Goal: Task Accomplishment & Management: Complete application form

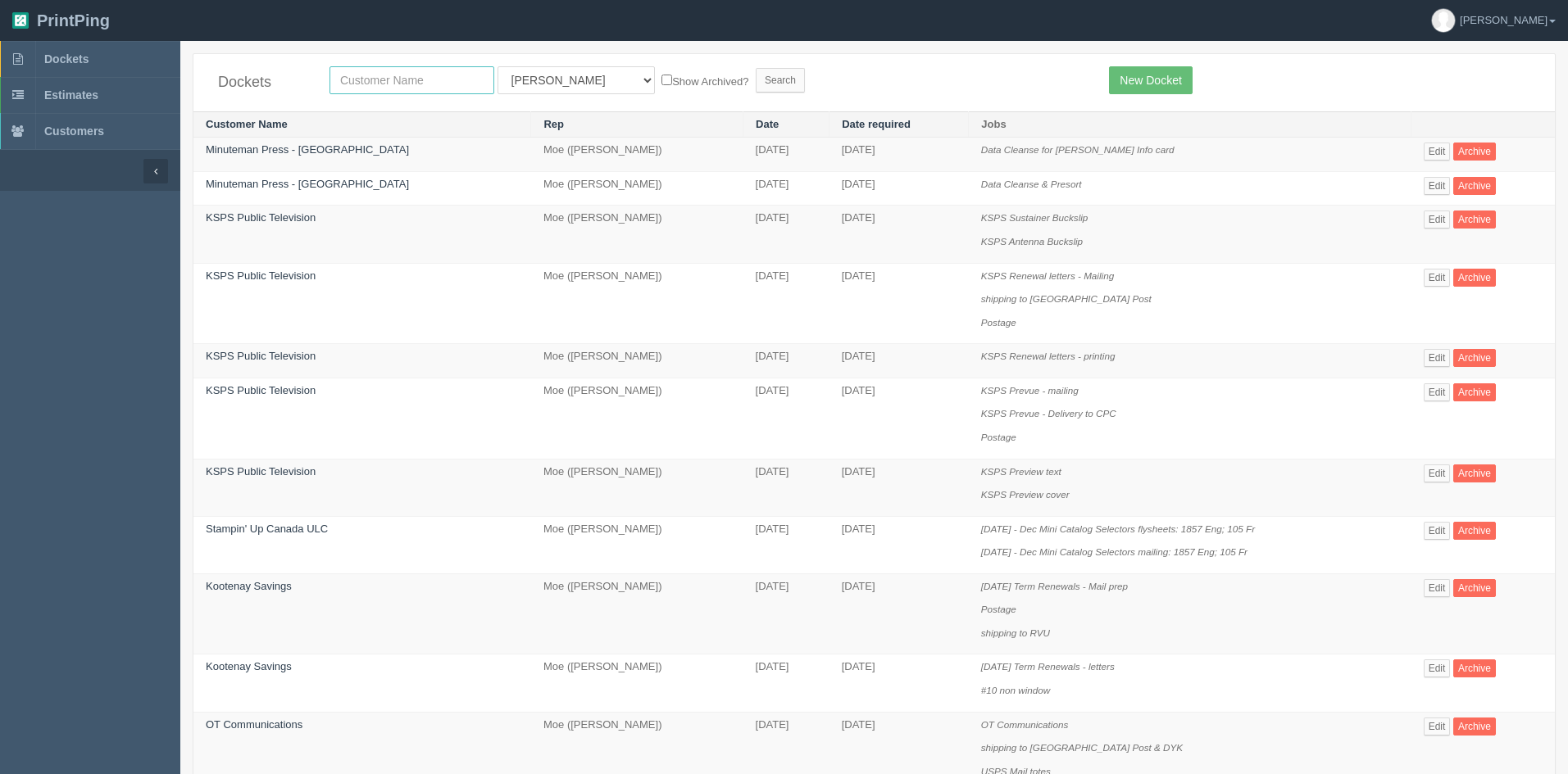
click at [411, 73] on input "text" at bounding box center [412, 79] width 165 height 28
type input "kootenay"
click at [756, 71] on input "Search" at bounding box center [780, 79] width 49 height 24
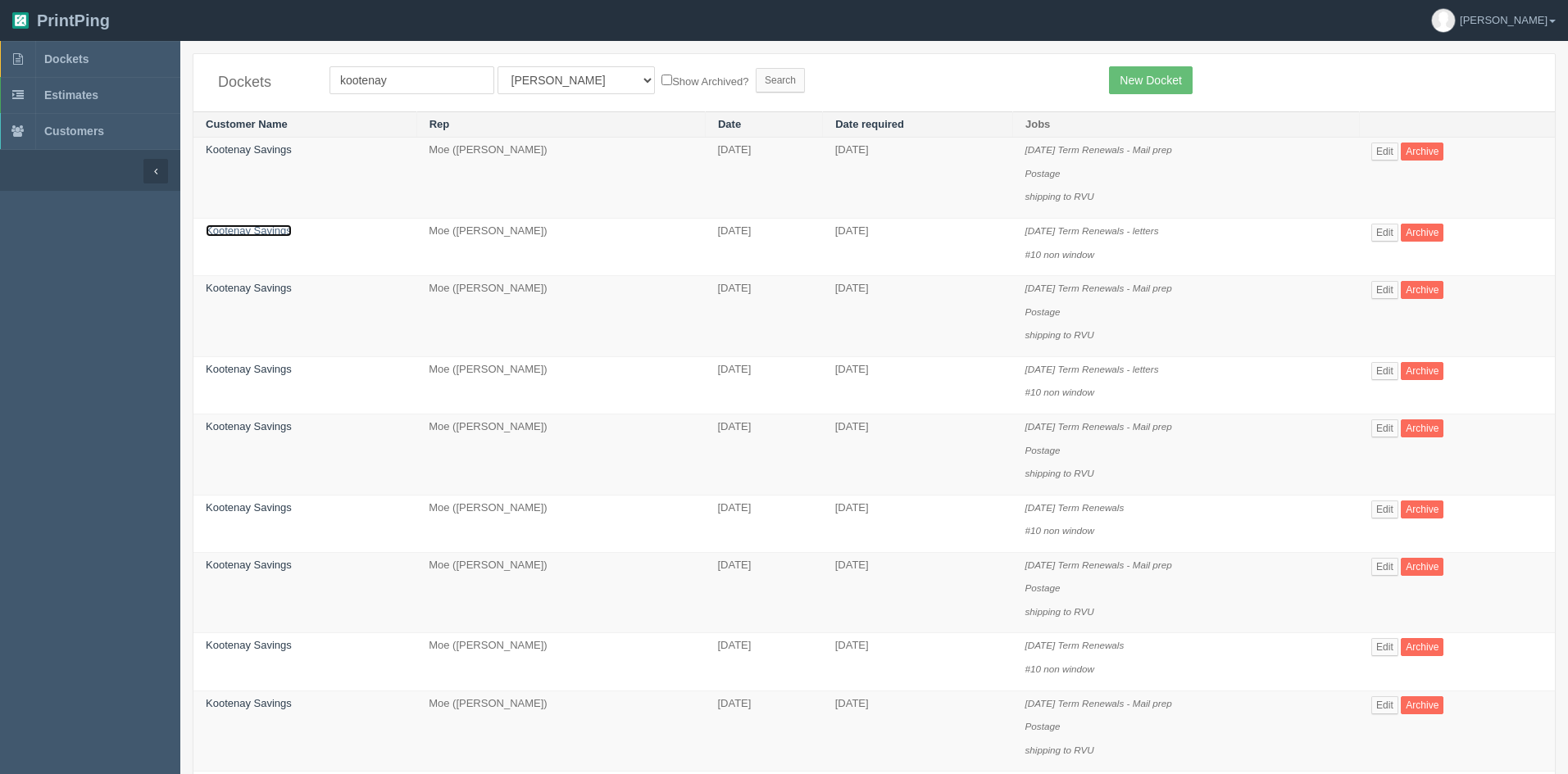
click at [280, 230] on link "Kootenay Savings" at bounding box center [248, 230] width 86 height 13
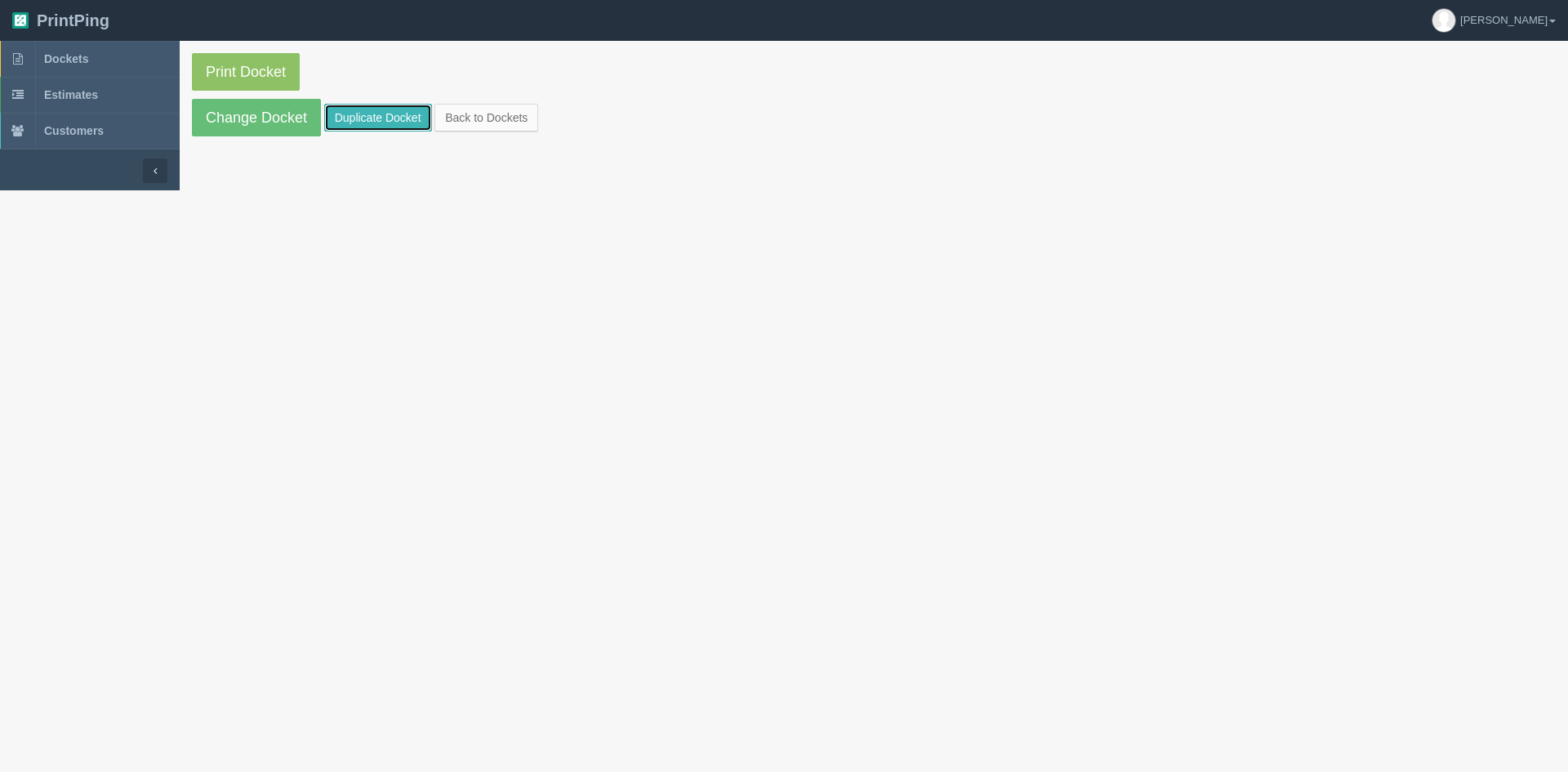
click at [380, 117] on link "Duplicate Docket" at bounding box center [379, 117] width 108 height 27
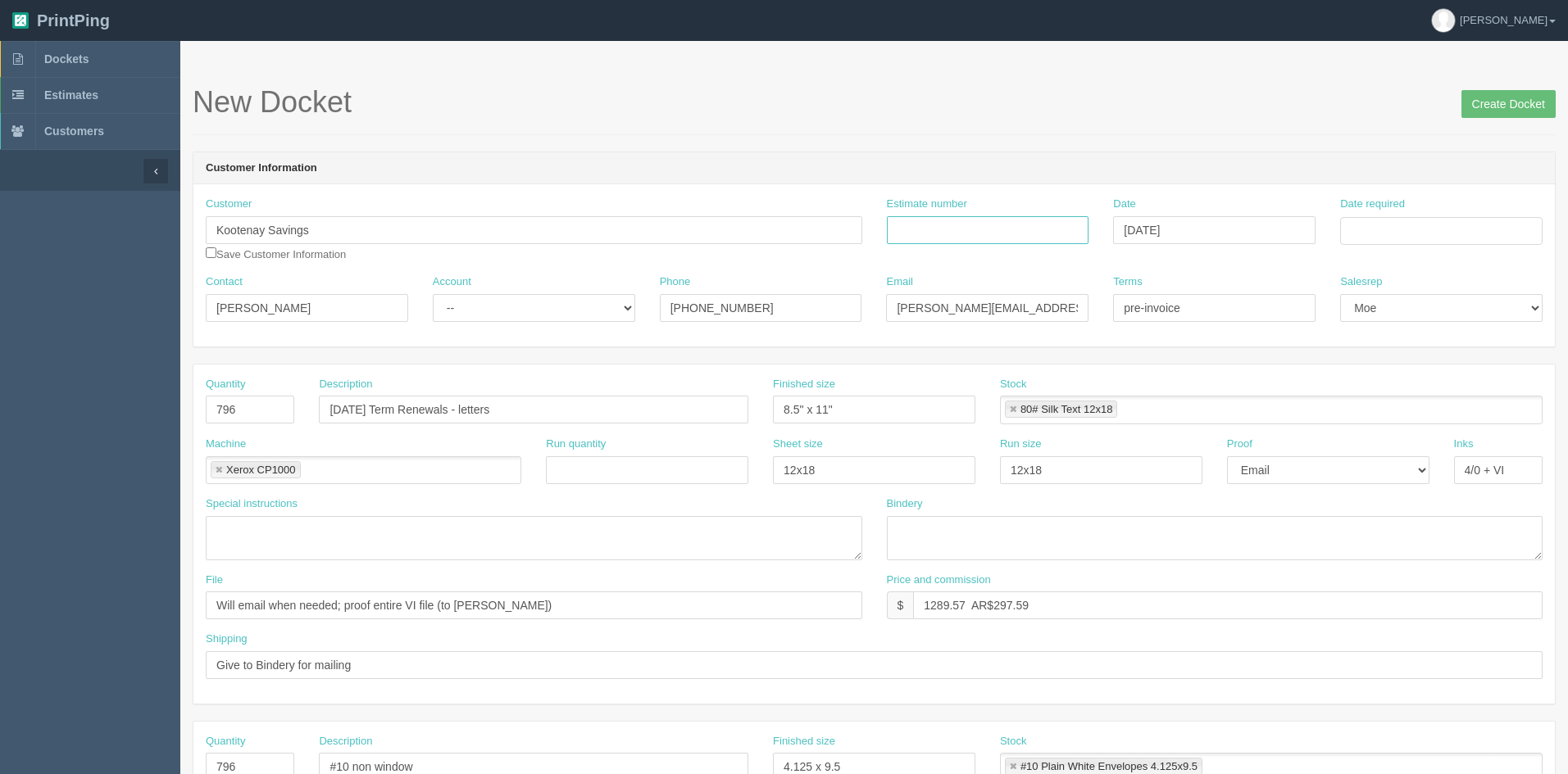
click at [972, 233] on input "Estimate number" at bounding box center [988, 230] width 202 height 28
type input "88724"
click at [1400, 224] on input "Date required" at bounding box center [1442, 230] width 202 height 28
click at [1408, 341] on td "9" at bounding box center [1400, 341] width 21 height 23
type input "September 9, 2025"
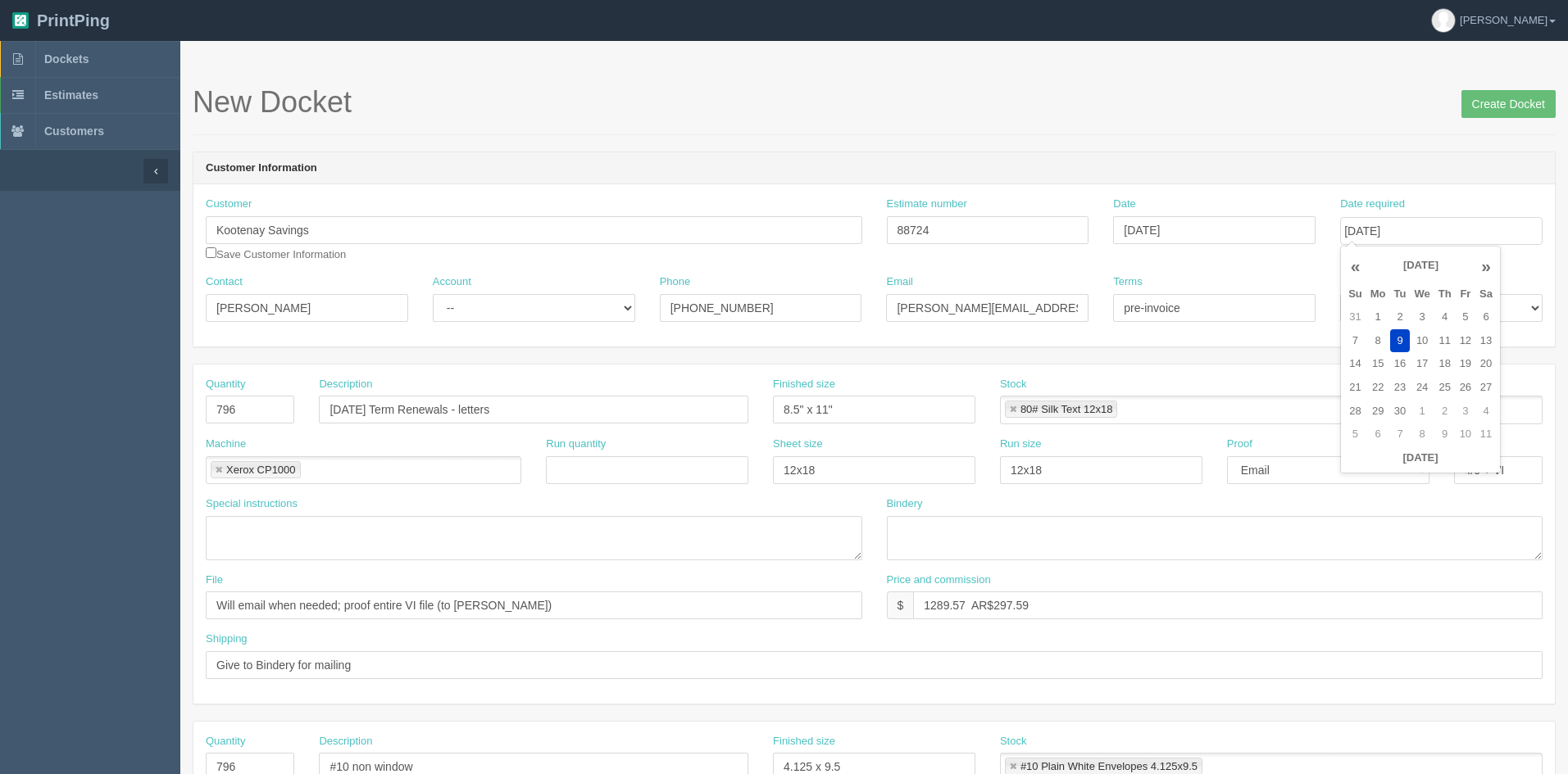
click at [1019, 126] on div "New Docket Create Docket" at bounding box center [875, 110] width 1363 height 49
drag, startPoint x: 256, startPoint y: 407, endPoint x: 184, endPoint y: 374, distance: 79.2
click at [177, 384] on section "Dockets Estimates Customers" at bounding box center [784, 764] width 1568 height 1447
type input "1143"
drag, startPoint x: 353, startPoint y: 408, endPoint x: 302, endPoint y: 401, distance: 51.5
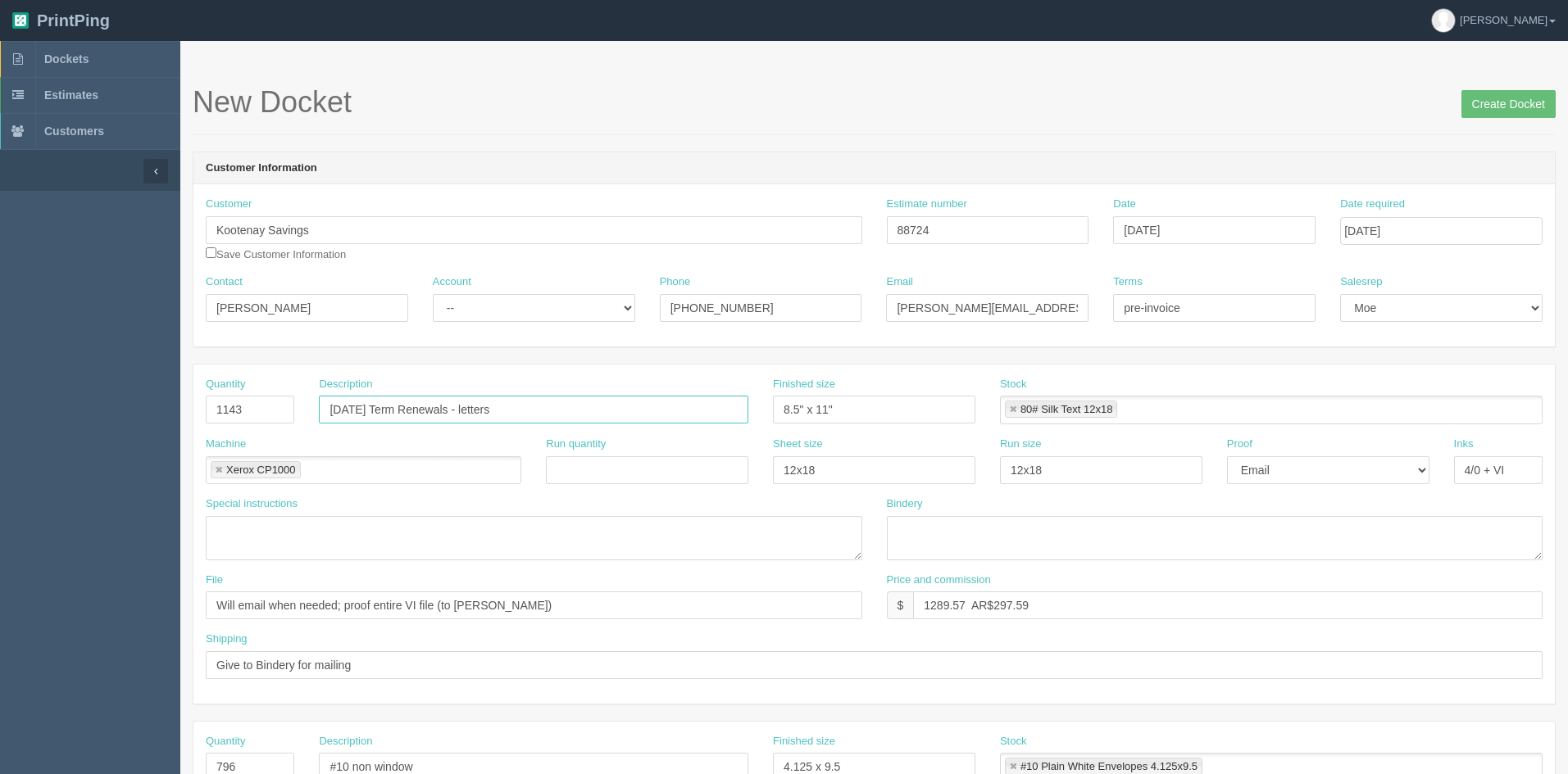
click at [302, 401] on div "Quantity 1143 Description Sept 2025 Term Renewals - letters Finished size 8.5" …" at bounding box center [875, 407] width 1362 height 60
type input "[DATE] Term Renewals - letters"
drag, startPoint x: 967, startPoint y: 603, endPoint x: 933, endPoint y: 600, distance: 34.1
click at [933, 600] on input "1289.57 AR$297.59" at bounding box center [1228, 605] width 630 height 28
click at [1065, 604] on input "1509.50 AR$297.59" at bounding box center [1228, 605] width 630 height 28
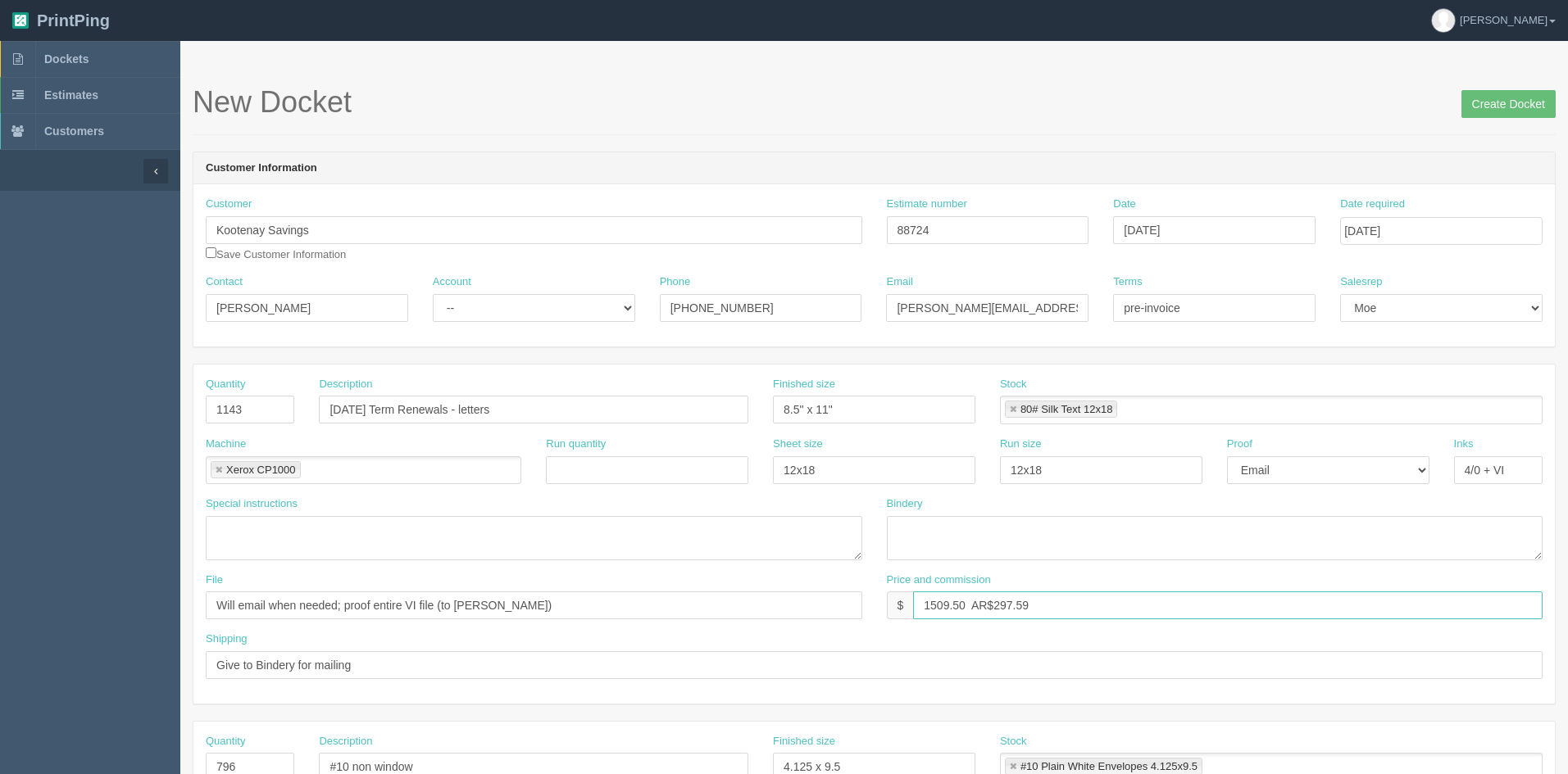
drag, startPoint x: 1064, startPoint y: 604, endPoint x: 997, endPoint y: 607, distance: 67.1
click at [997, 607] on input "1509.50 AR$297.59" at bounding box center [1228, 605] width 630 height 28
type input "1509.50 AR$348.70"
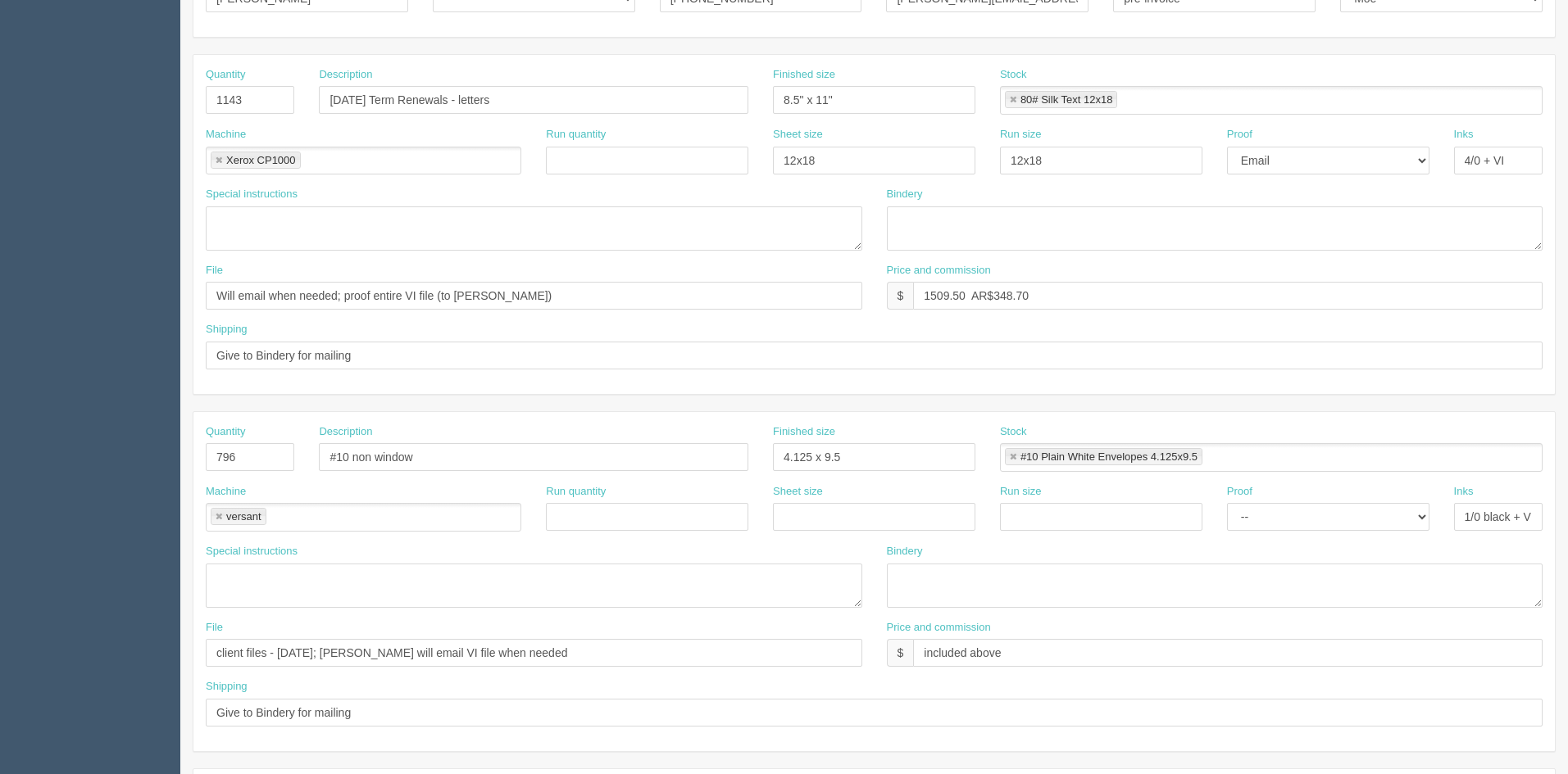
scroll to position [328, 0]
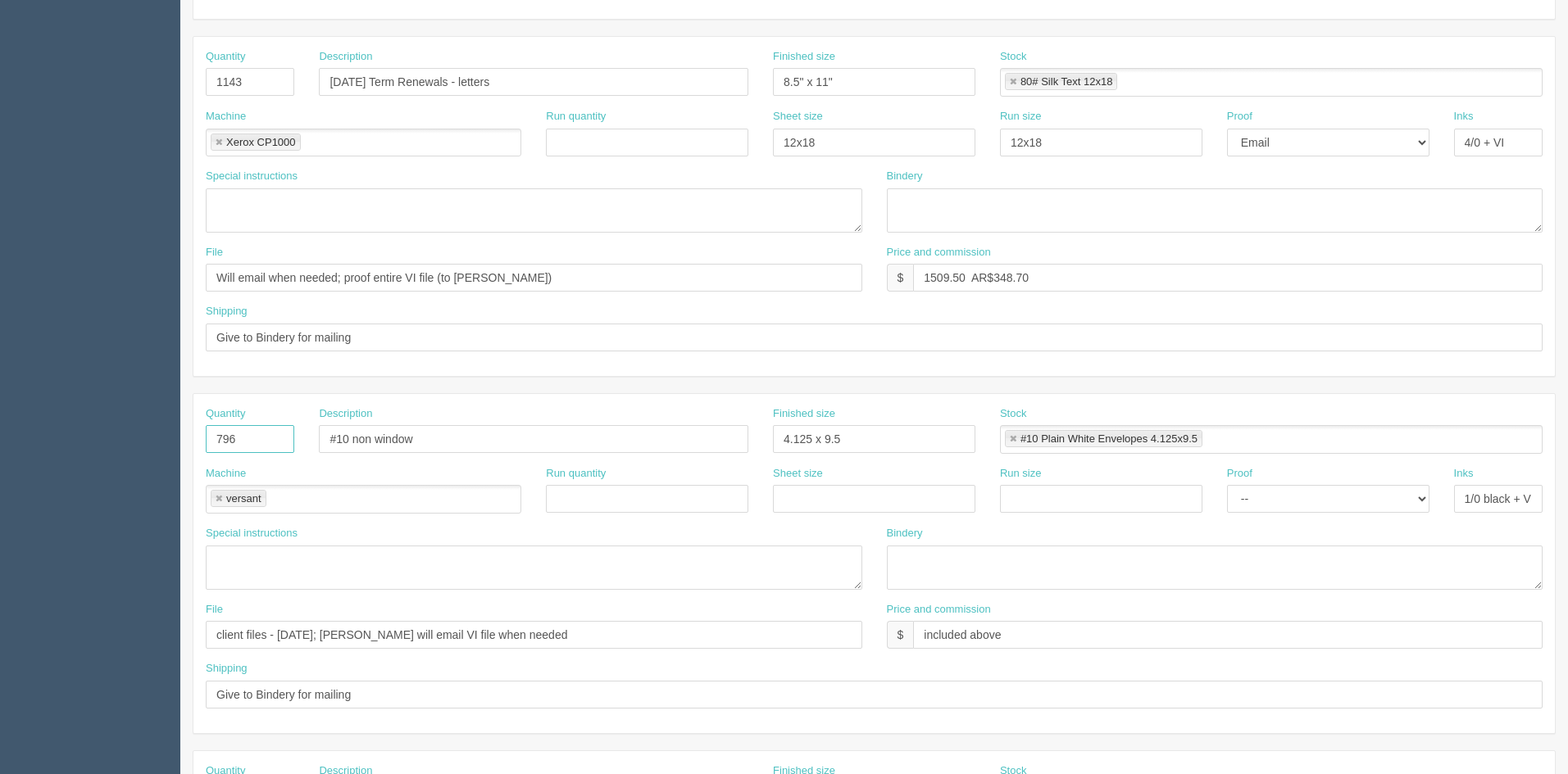
drag, startPoint x: 265, startPoint y: 438, endPoint x: 104, endPoint y: 412, distance: 163.1
click at [105, 412] on section "Dockets Estimates Customers" at bounding box center [784, 437] width 1568 height 1447
type input "1143"
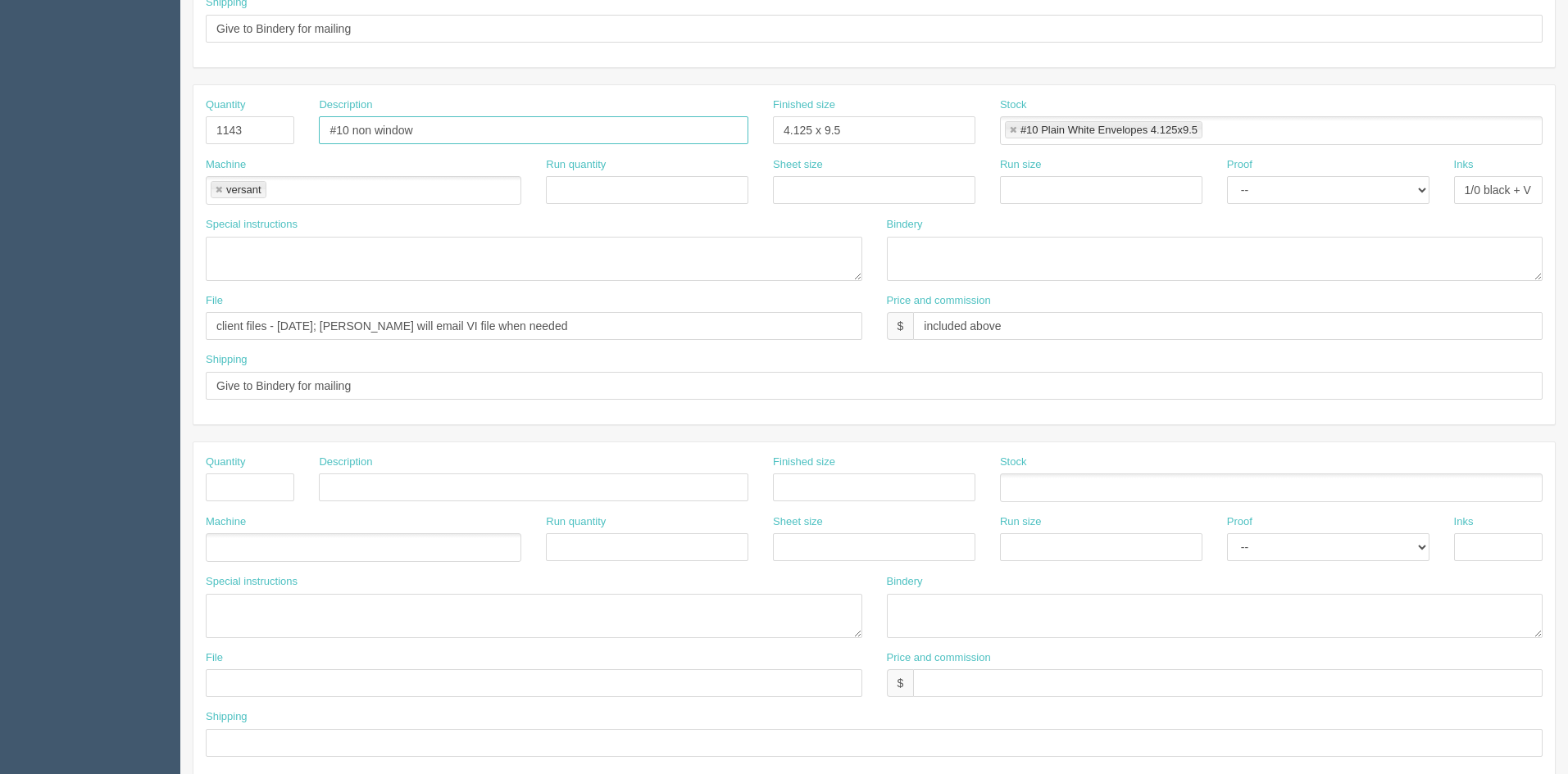
scroll to position [713, 0]
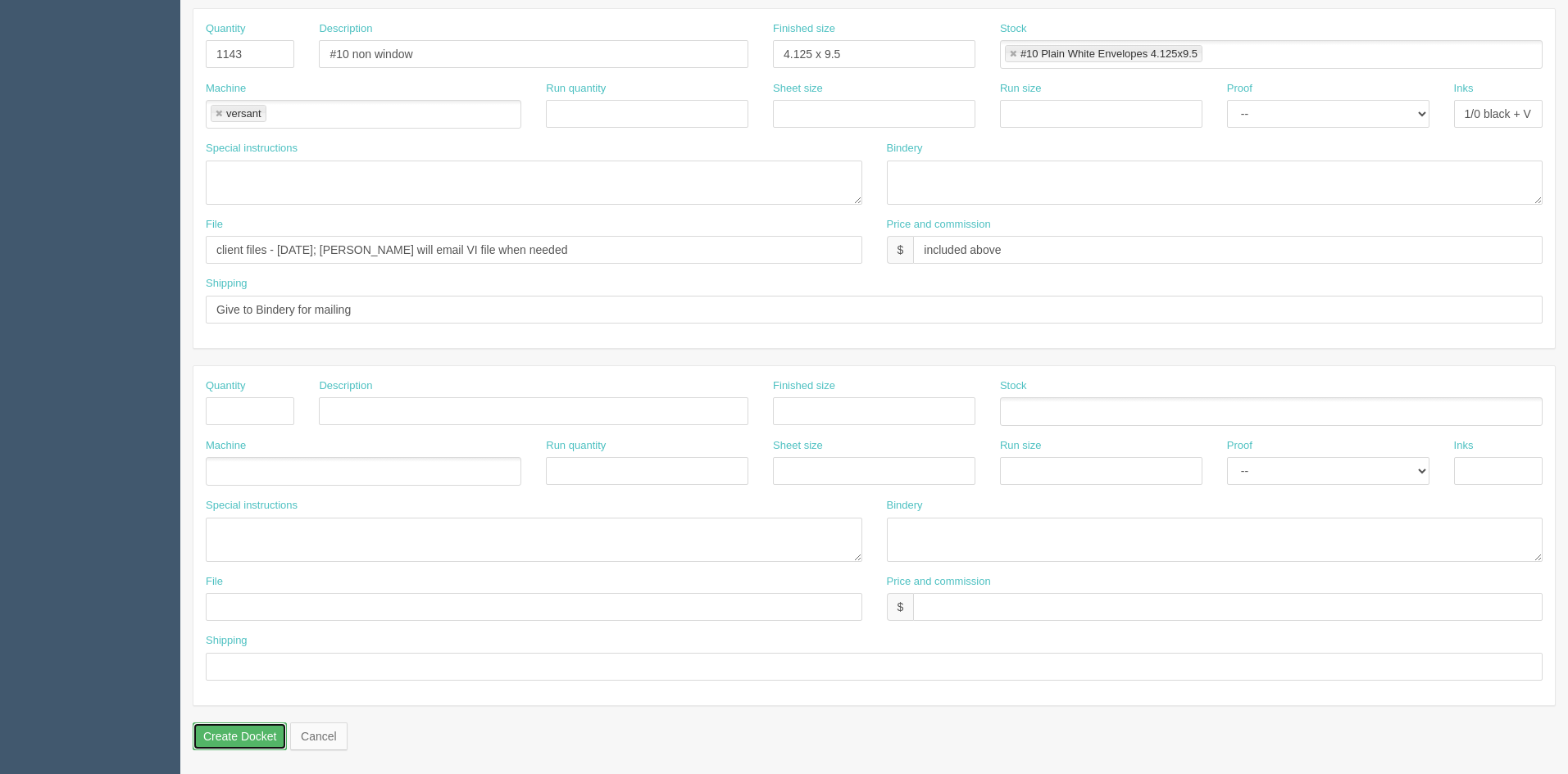
click at [243, 732] on input "Create Docket" at bounding box center [240, 736] width 94 height 28
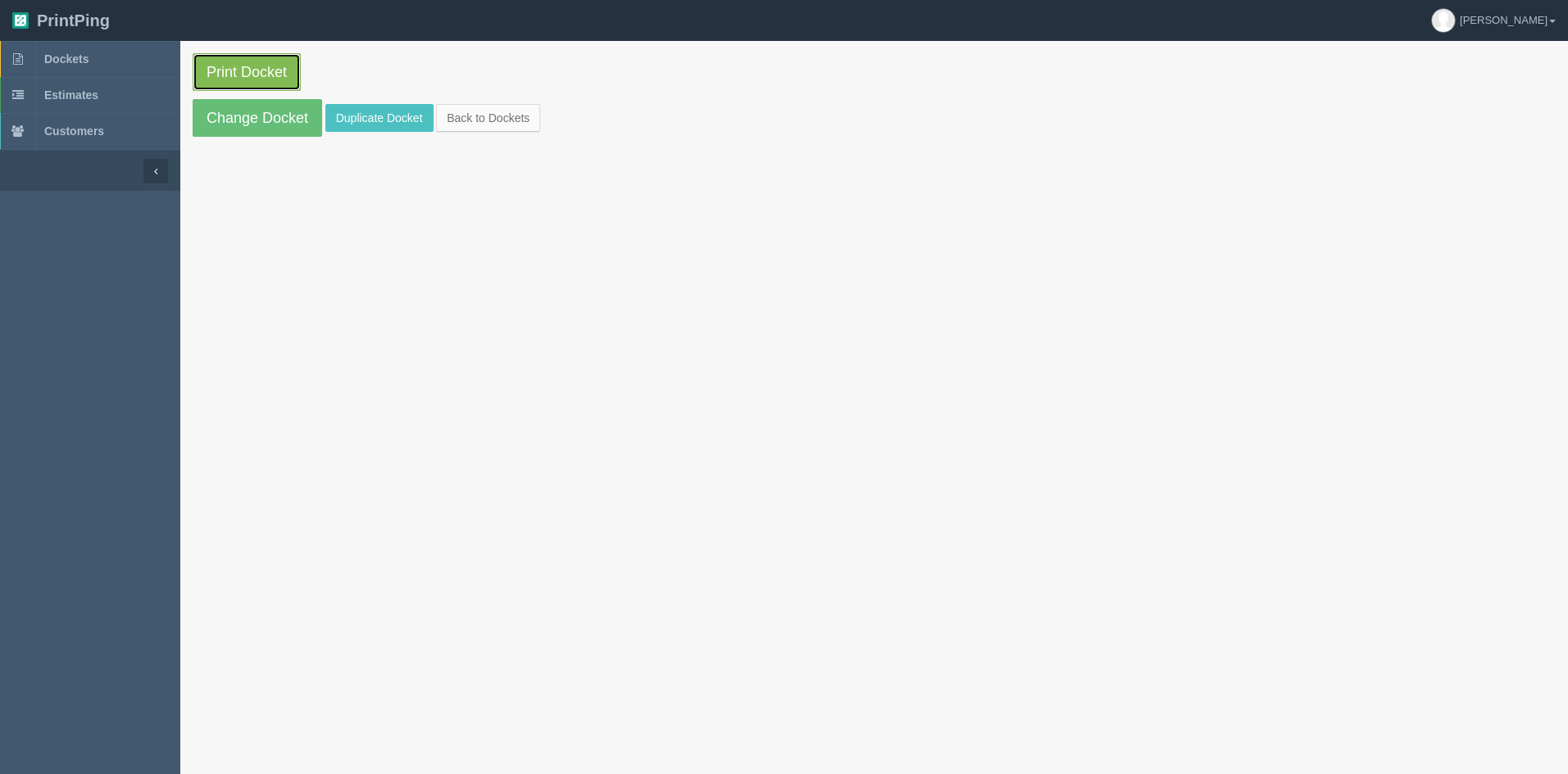
click at [269, 73] on link "Print Docket" at bounding box center [247, 72] width 109 height 38
click at [485, 119] on link "Back to Dockets" at bounding box center [488, 118] width 104 height 28
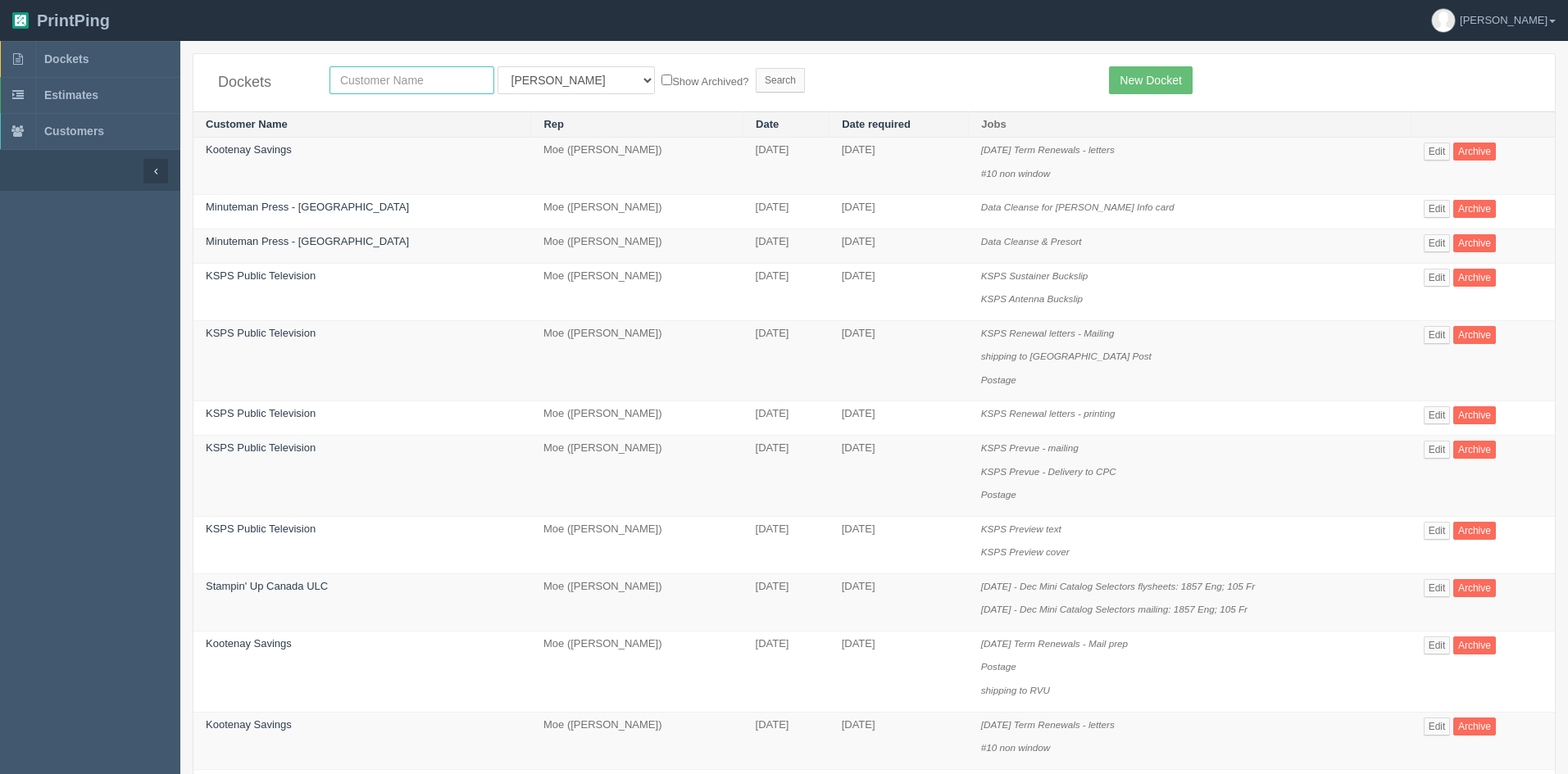
click at [424, 81] on input "text" at bounding box center [412, 79] width 165 height 28
type input "koot"
click at [756, 82] on input "Search" at bounding box center [780, 79] width 49 height 24
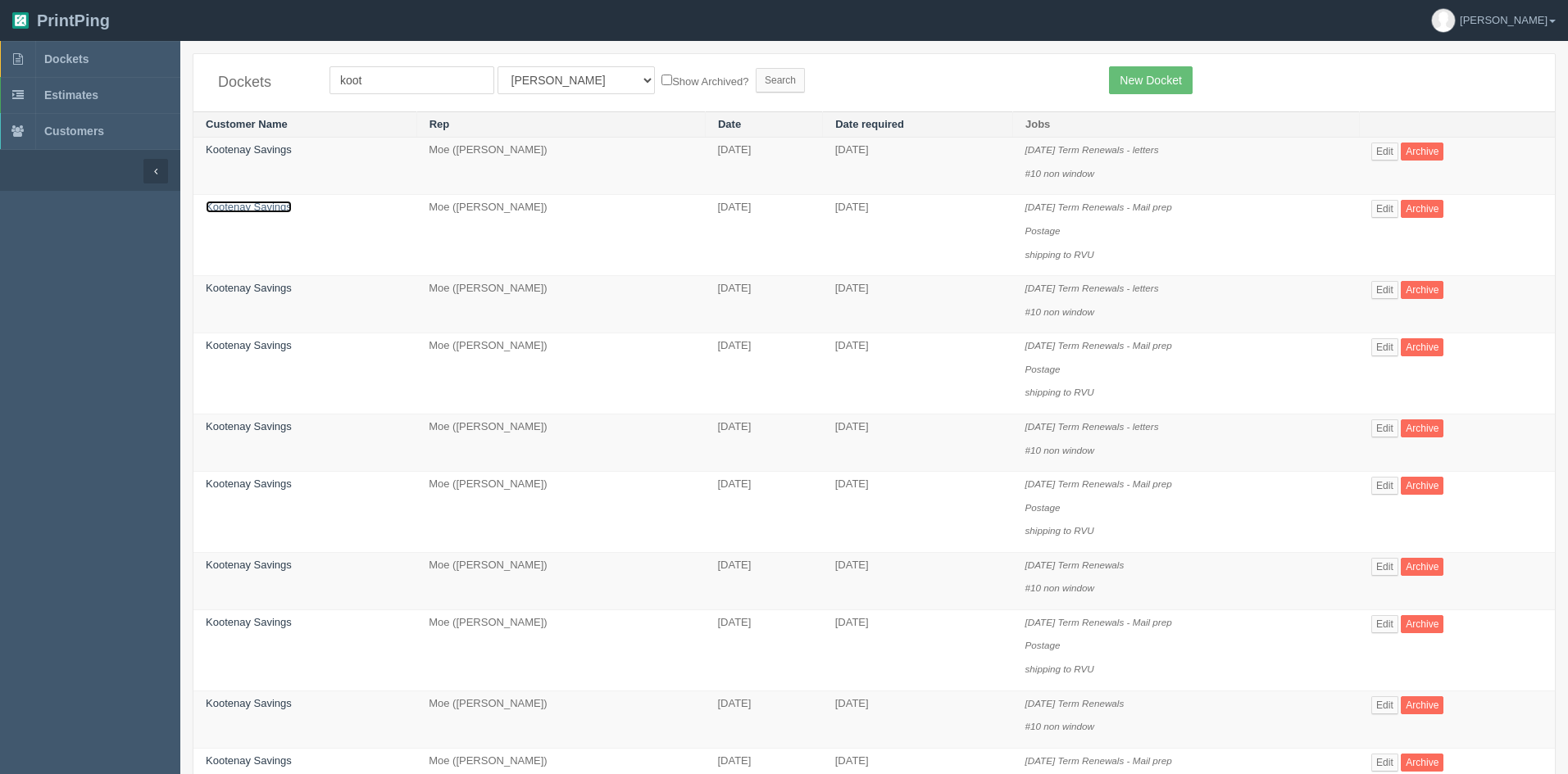
click at [283, 210] on link "Kootenay Savings" at bounding box center [248, 206] width 86 height 13
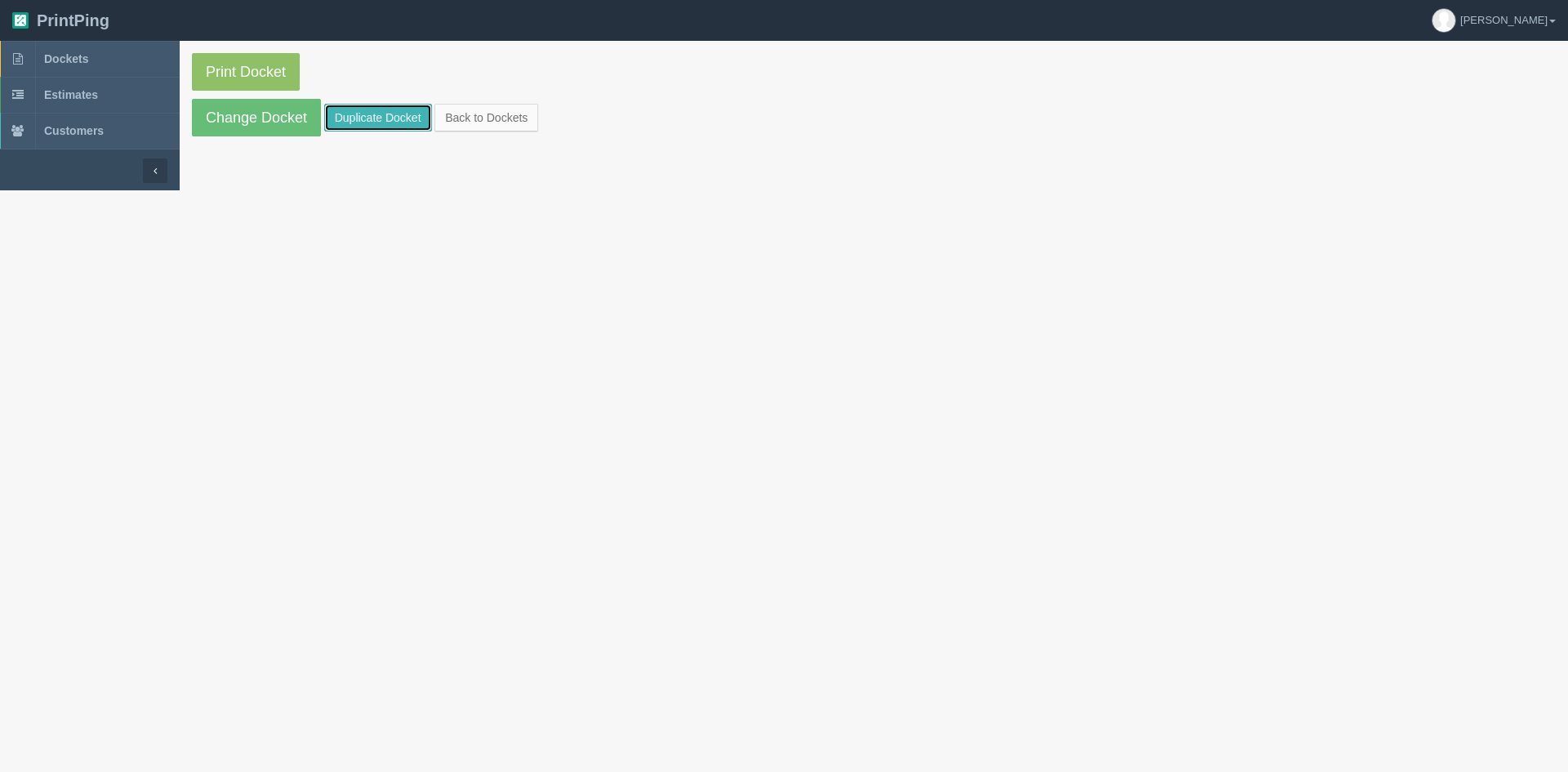
click at [388, 111] on link "Duplicate Docket" at bounding box center [379, 117] width 108 height 27
click at [357, 122] on link "Duplicate Docket" at bounding box center [379, 117] width 108 height 27
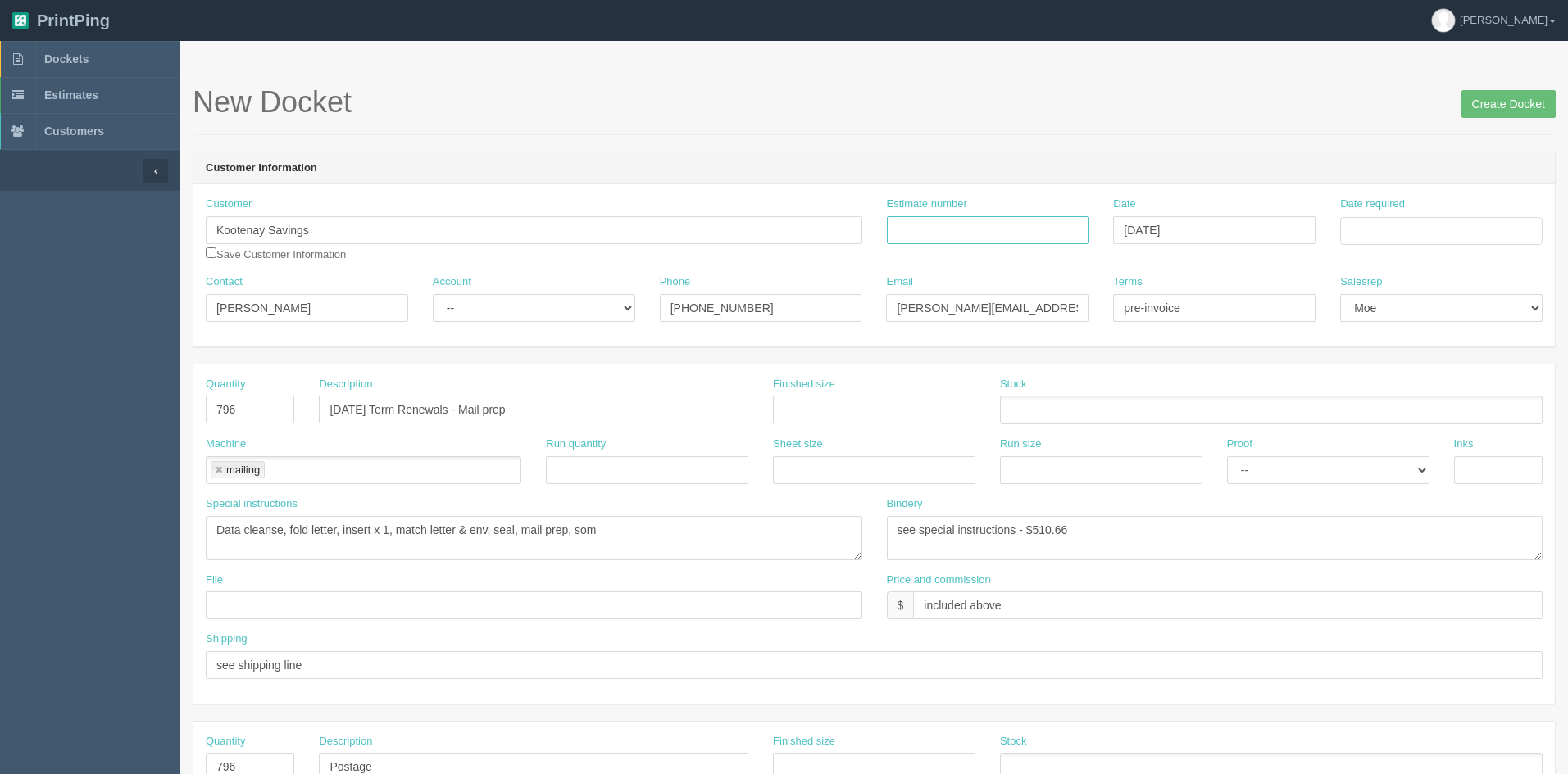
click at [972, 232] on input "Estimate number" at bounding box center [988, 230] width 202 height 28
type input "88724"
click at [1444, 238] on input "Date required" at bounding box center [1442, 230] width 202 height 28
click at [1393, 342] on td "9" at bounding box center [1400, 341] width 21 height 23
type input "September 9, 2025"
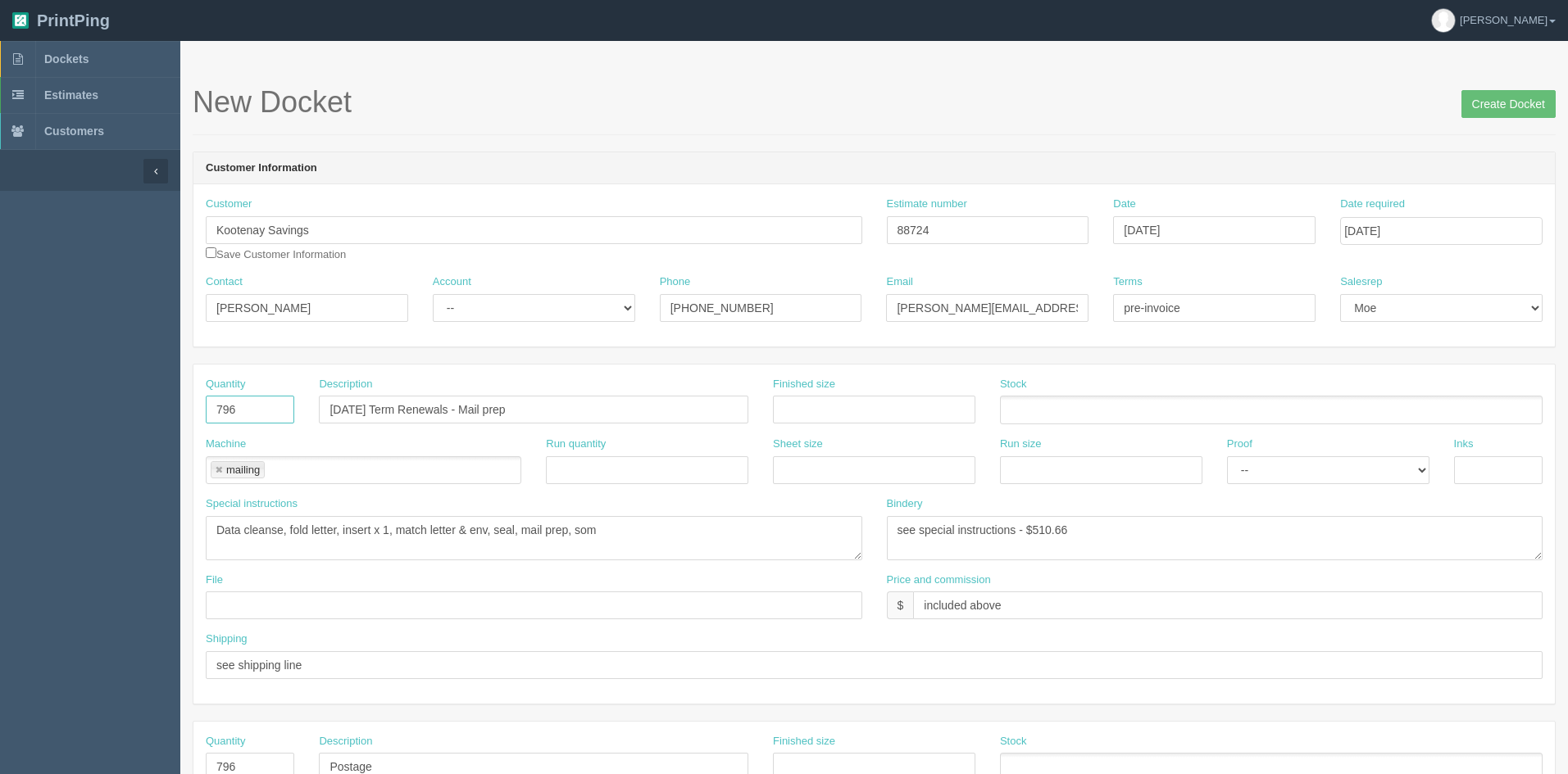
drag, startPoint x: 187, startPoint y: 404, endPoint x: 134, endPoint y: 397, distance: 53.5
click at [134, 398] on section "Dockets Estimates Customers" at bounding box center [784, 764] width 1568 height 1447
type input "1143"
drag, startPoint x: 354, startPoint y: 408, endPoint x: 251, endPoint y: 384, distance: 105.8
click at [261, 387] on div "Quantity 1143 Description Sept 2025 Term Renewals - Mail prep Finished size Sto…" at bounding box center [875, 407] width 1362 height 60
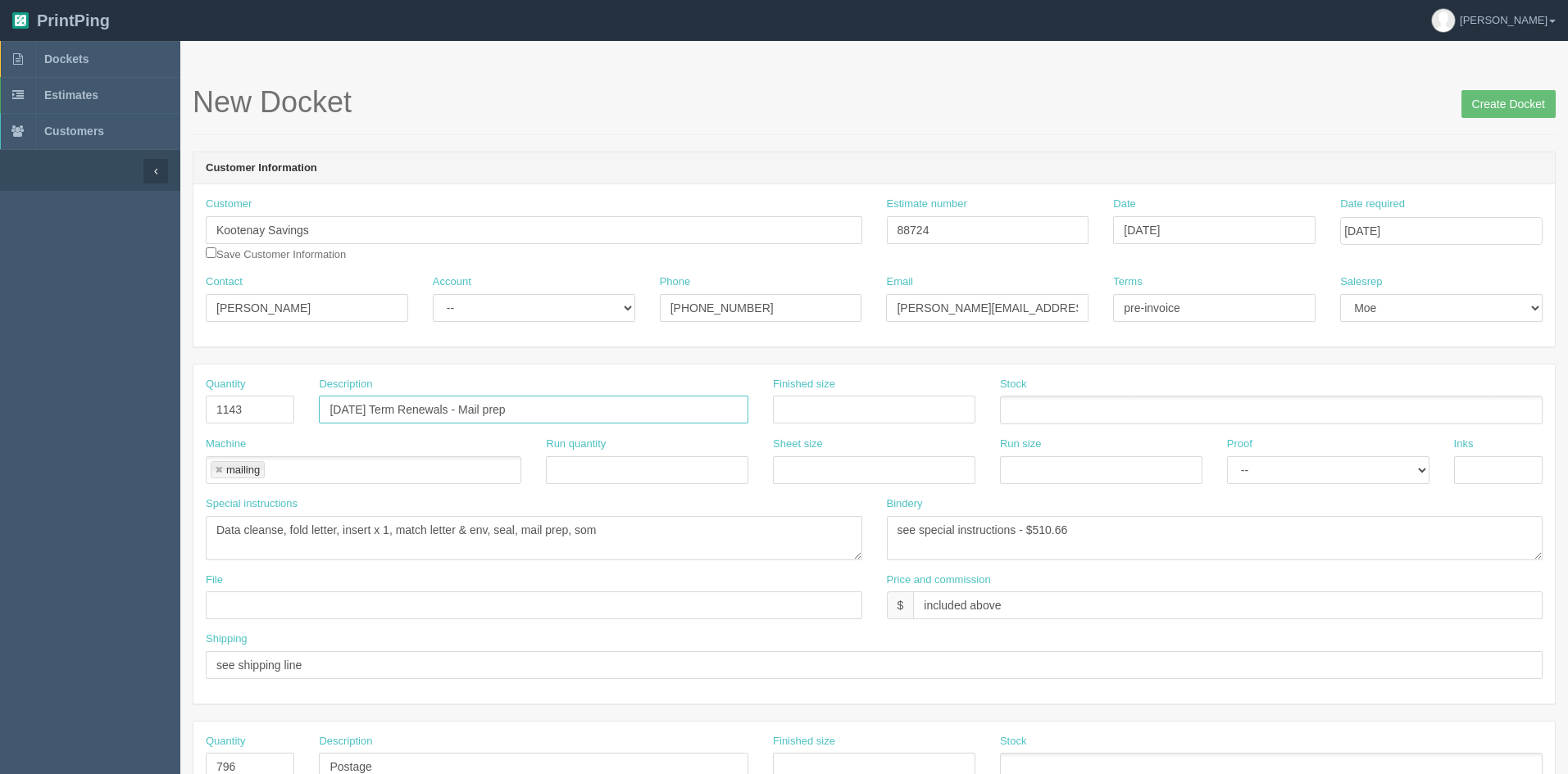
type input "[DATE] Term Renewals - Mail prep"
drag, startPoint x: 1104, startPoint y: 525, endPoint x: 1046, endPoint y: 524, distance: 58.0
click at [1046, 524] on textarea "see special instructions - $510.66" at bounding box center [1215, 538] width 657 height 44
type textarea "see special instructions - $595.90"
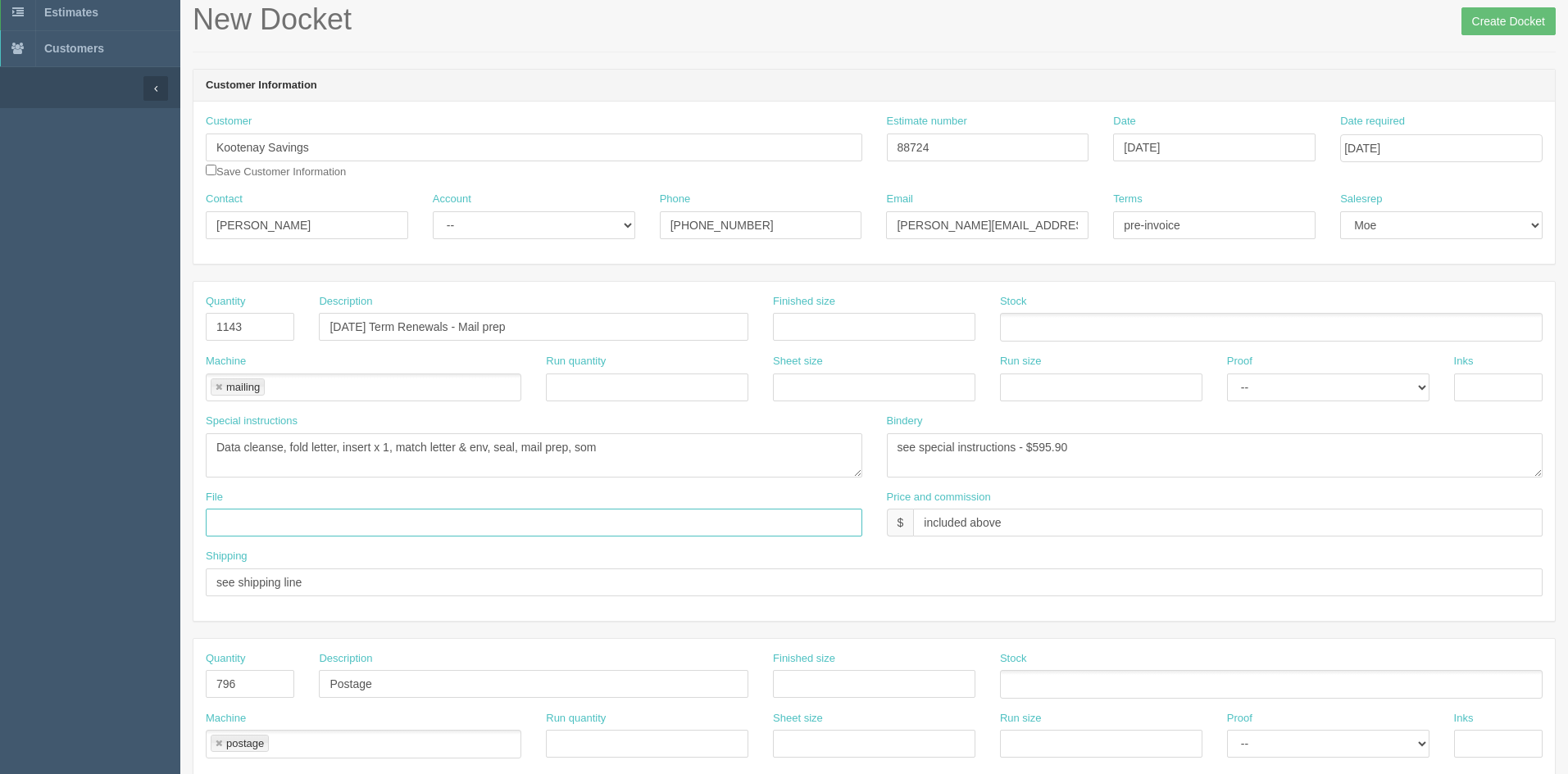
scroll to position [164, 0]
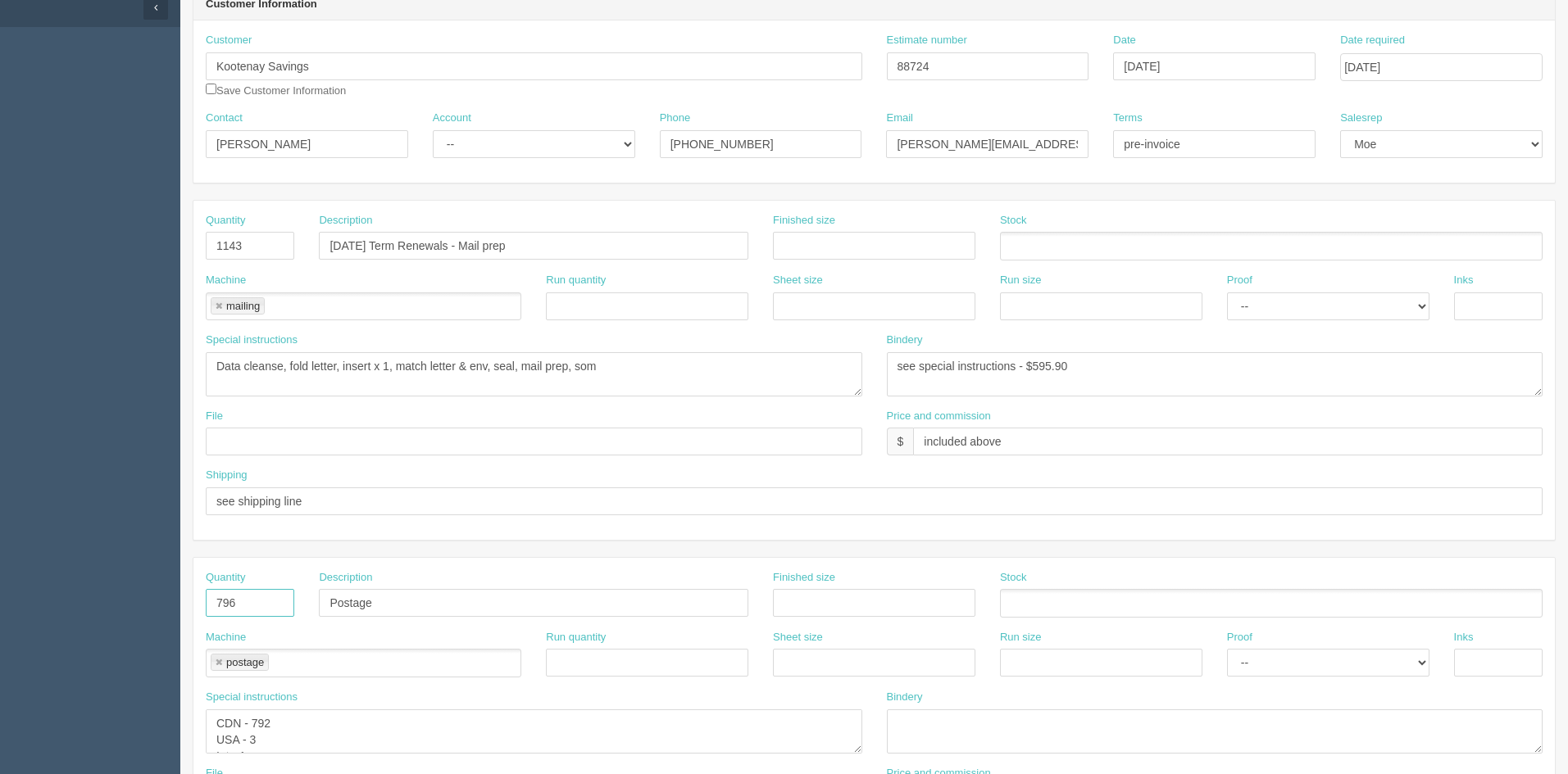
drag, startPoint x: 250, startPoint y: 605, endPoint x: 117, endPoint y: 583, distance: 134.8
click at [118, 583] on section "Dockets Estimates Customers" at bounding box center [784, 600] width 1568 height 1447
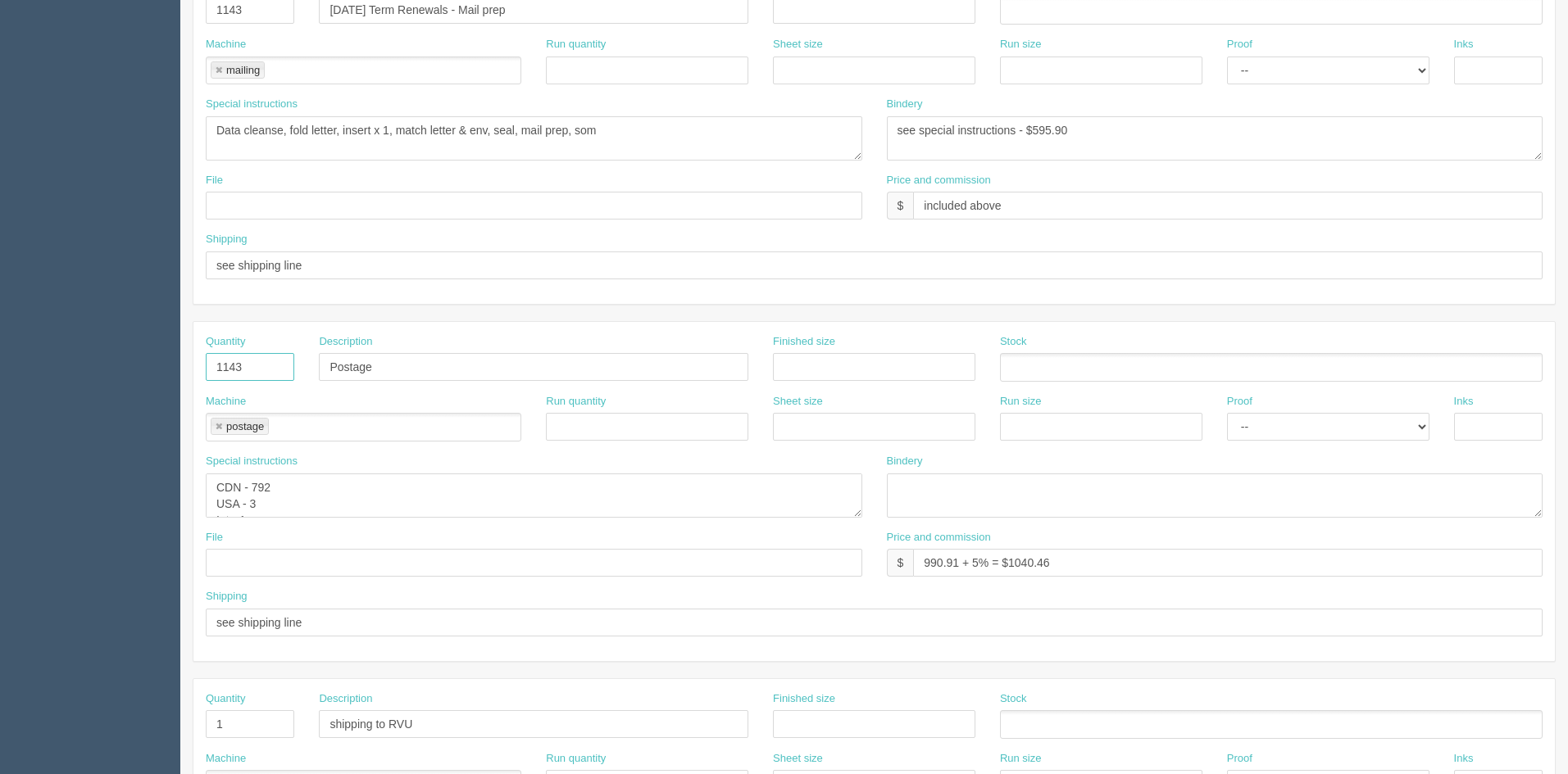
scroll to position [410, 0]
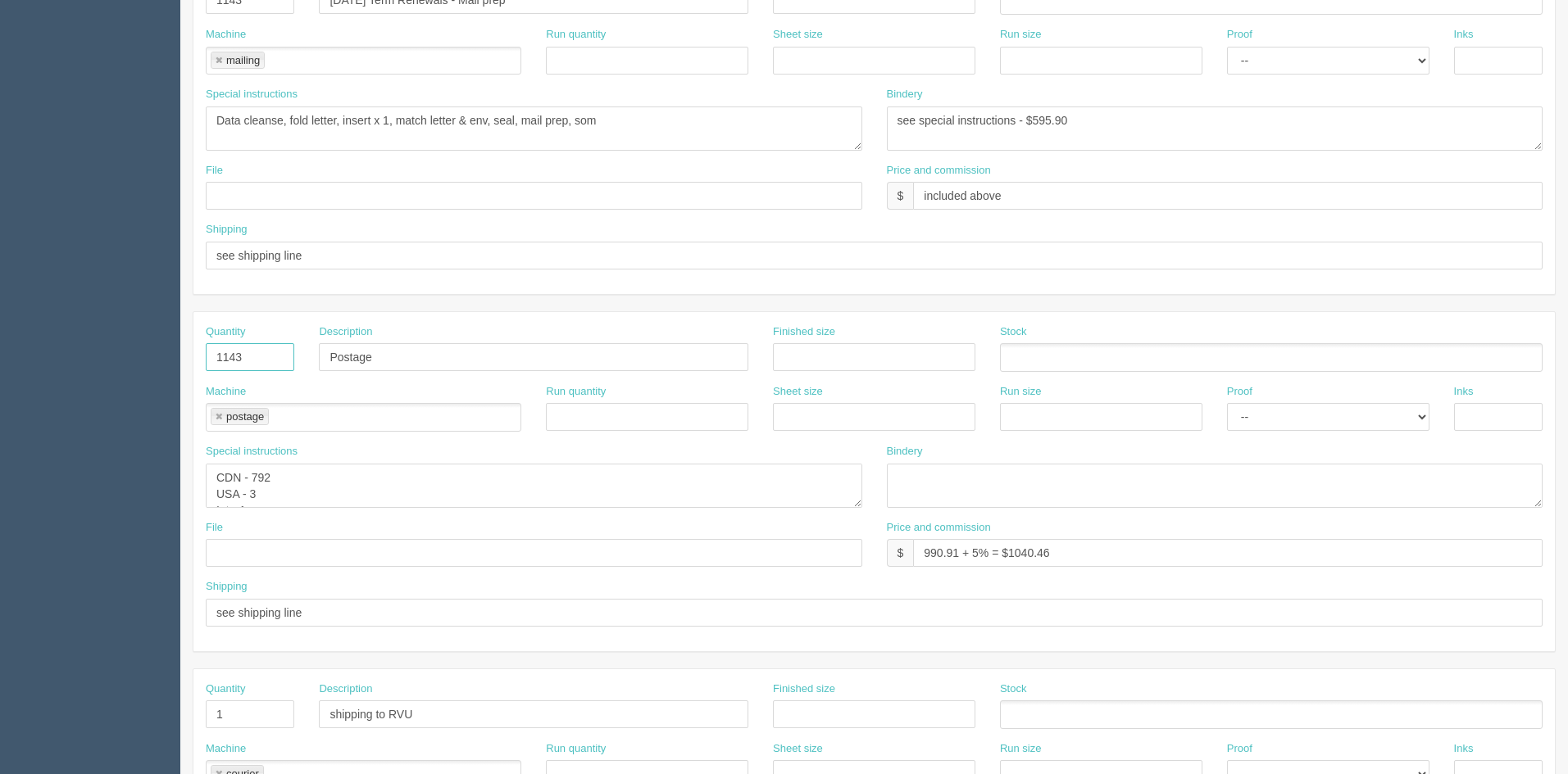
type input "1143"
click at [291, 473] on textarea "CDN - 792 USA - 3 Int - 1" at bounding box center [534, 485] width 657 height 44
type textarea "CDN - 1138 USA - 3 Int - 2"
drag, startPoint x: 957, startPoint y: 552, endPoint x: 921, endPoint y: 549, distance: 36.1
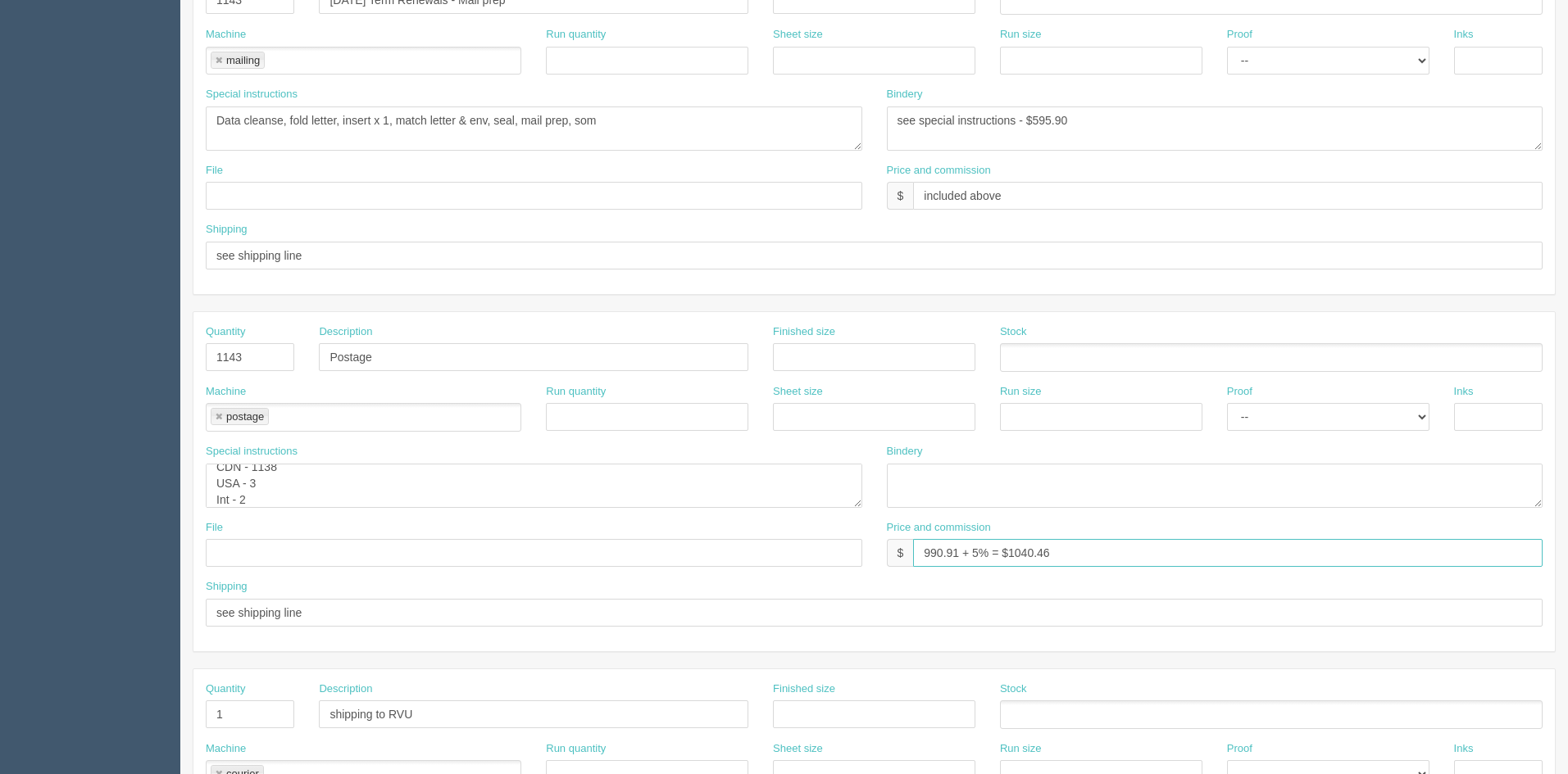
click at [921, 549] on input "990.91 + 5% = $1040.46" at bounding box center [1228, 553] width 630 height 28
drag, startPoint x: 1017, startPoint y: 550, endPoint x: 1085, endPoint y: 550, distance: 68.0
click at [1085, 550] on input "1423.53 + 5% = $1040.46" at bounding box center [1228, 553] width 630 height 28
type input "1423.53 + 5% = $1494.71"
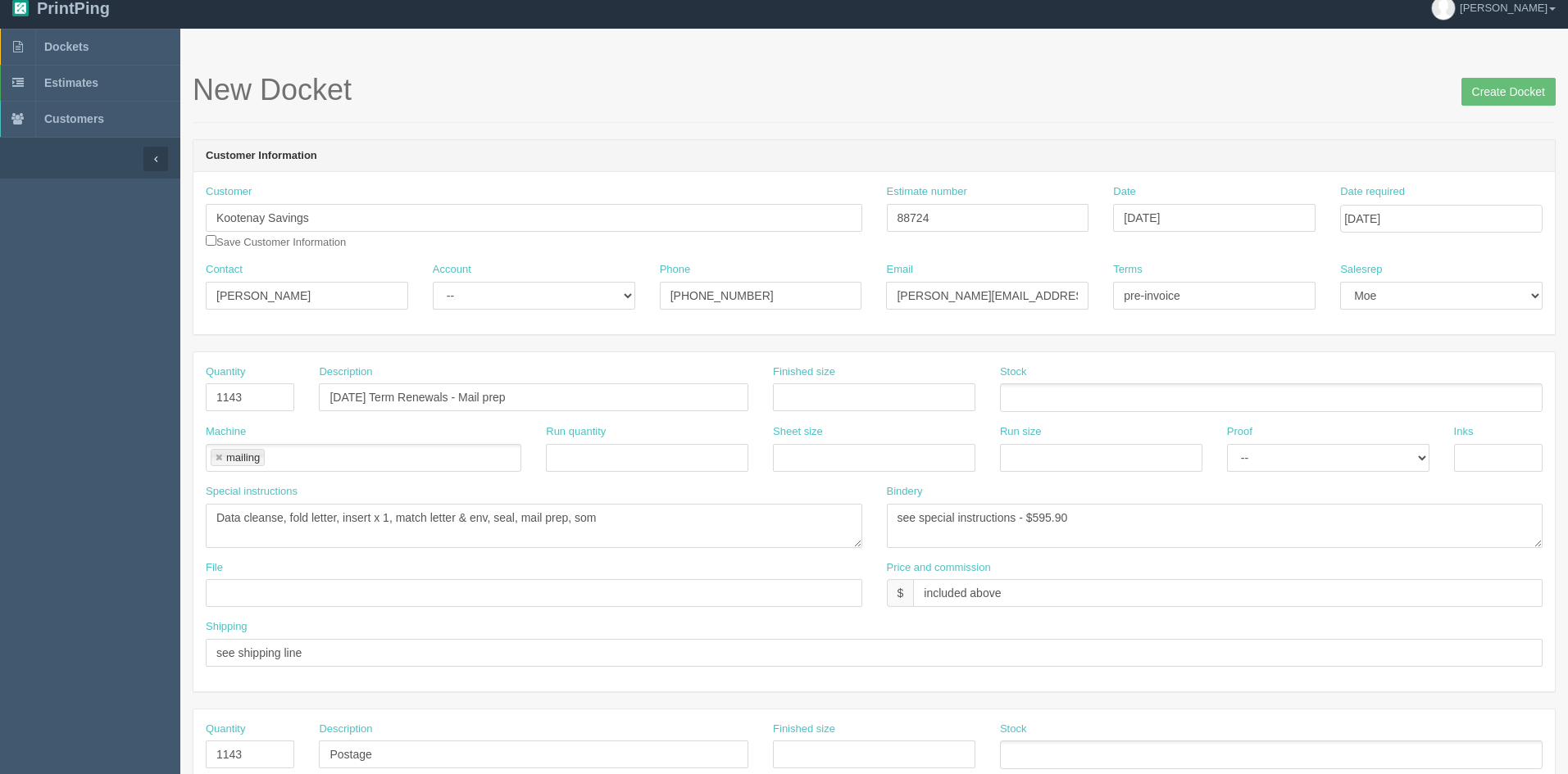
scroll to position [0, 0]
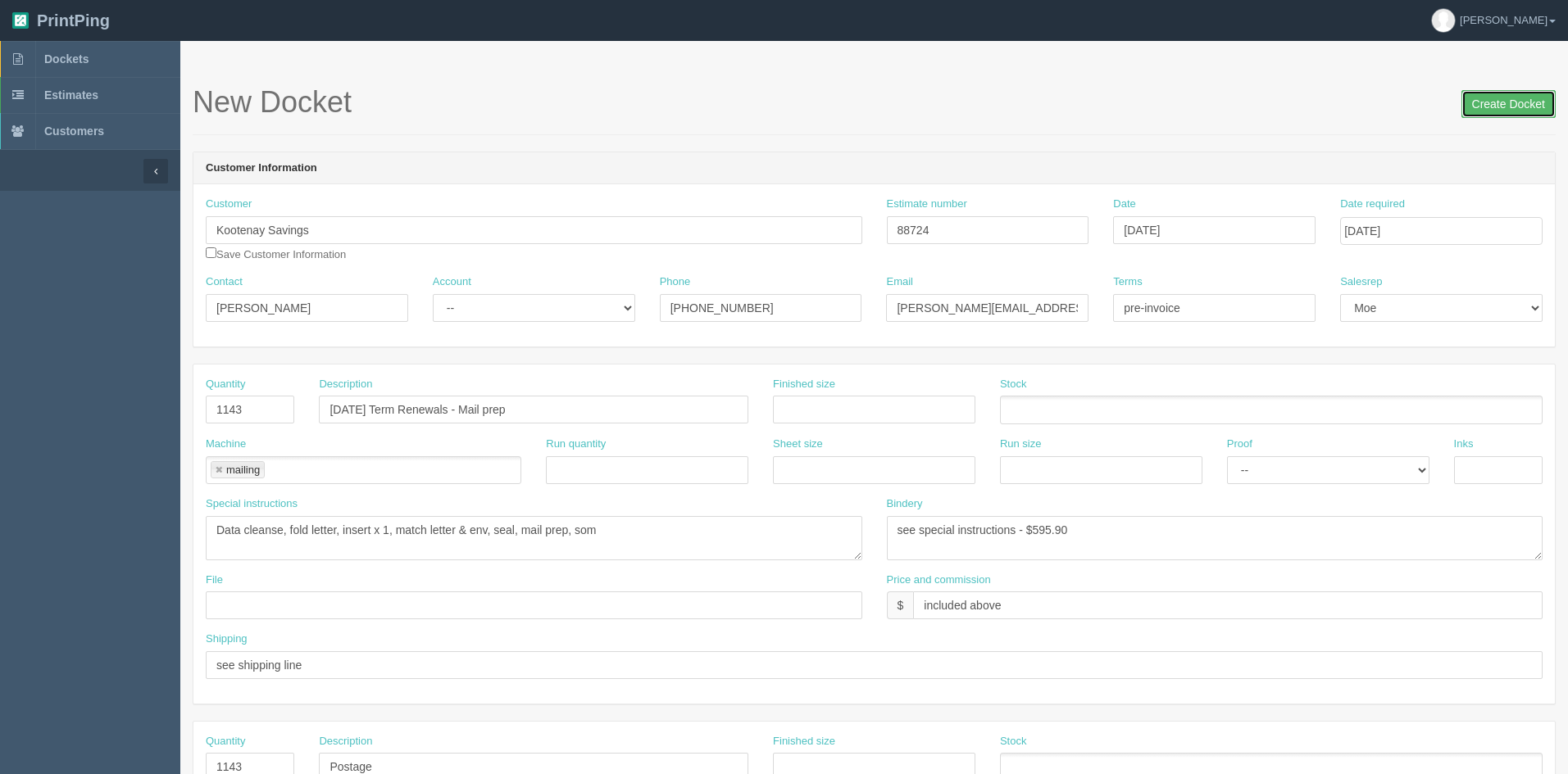
click at [1525, 109] on input "Create Docket" at bounding box center [1509, 104] width 94 height 28
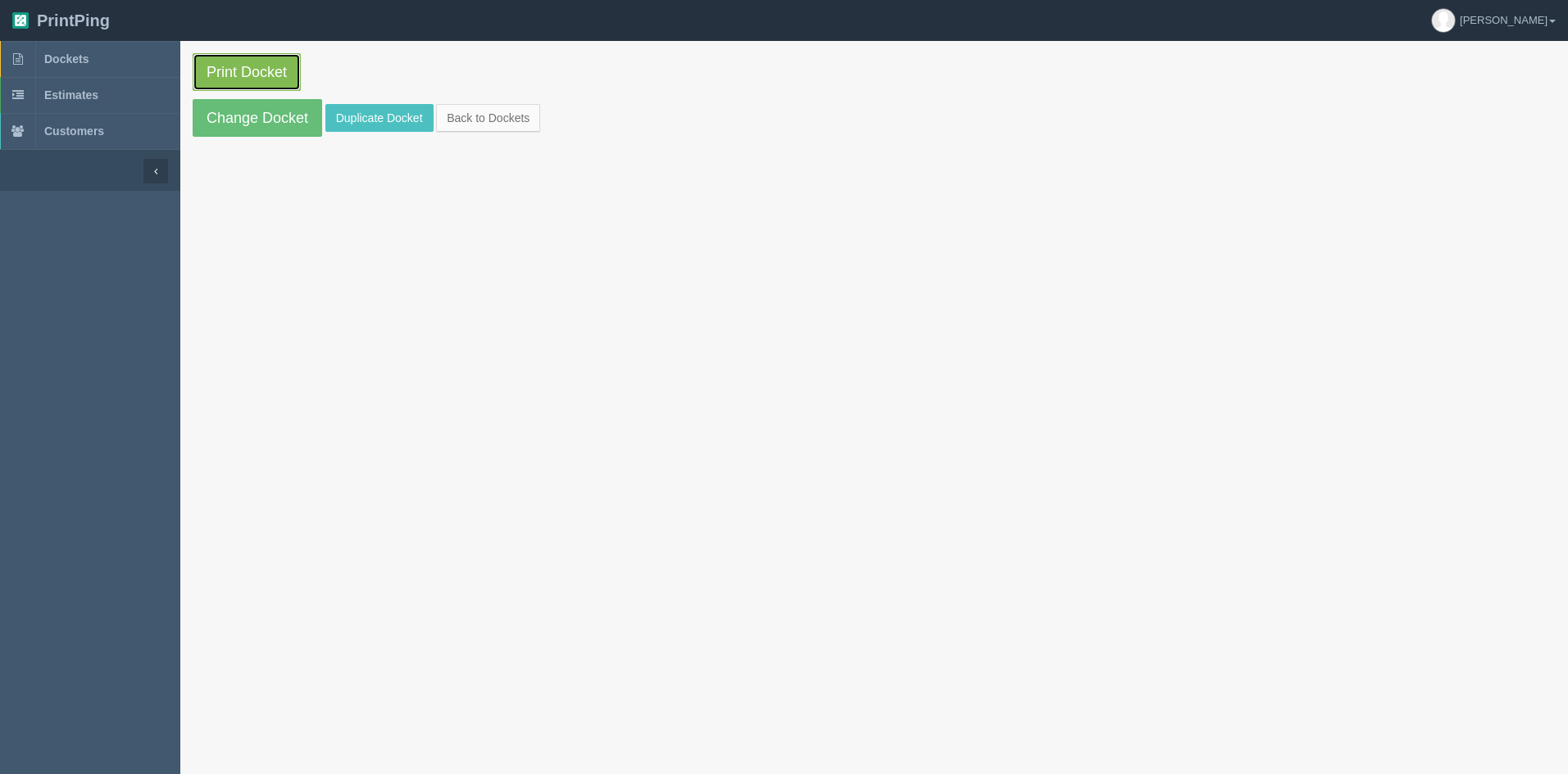
click at [258, 68] on link "Print Docket" at bounding box center [247, 72] width 109 height 38
drag, startPoint x: 498, startPoint y: 112, endPoint x: 525, endPoint y: 120, distance: 28.2
click at [498, 112] on link "Back to Dockets" at bounding box center [488, 118] width 104 height 28
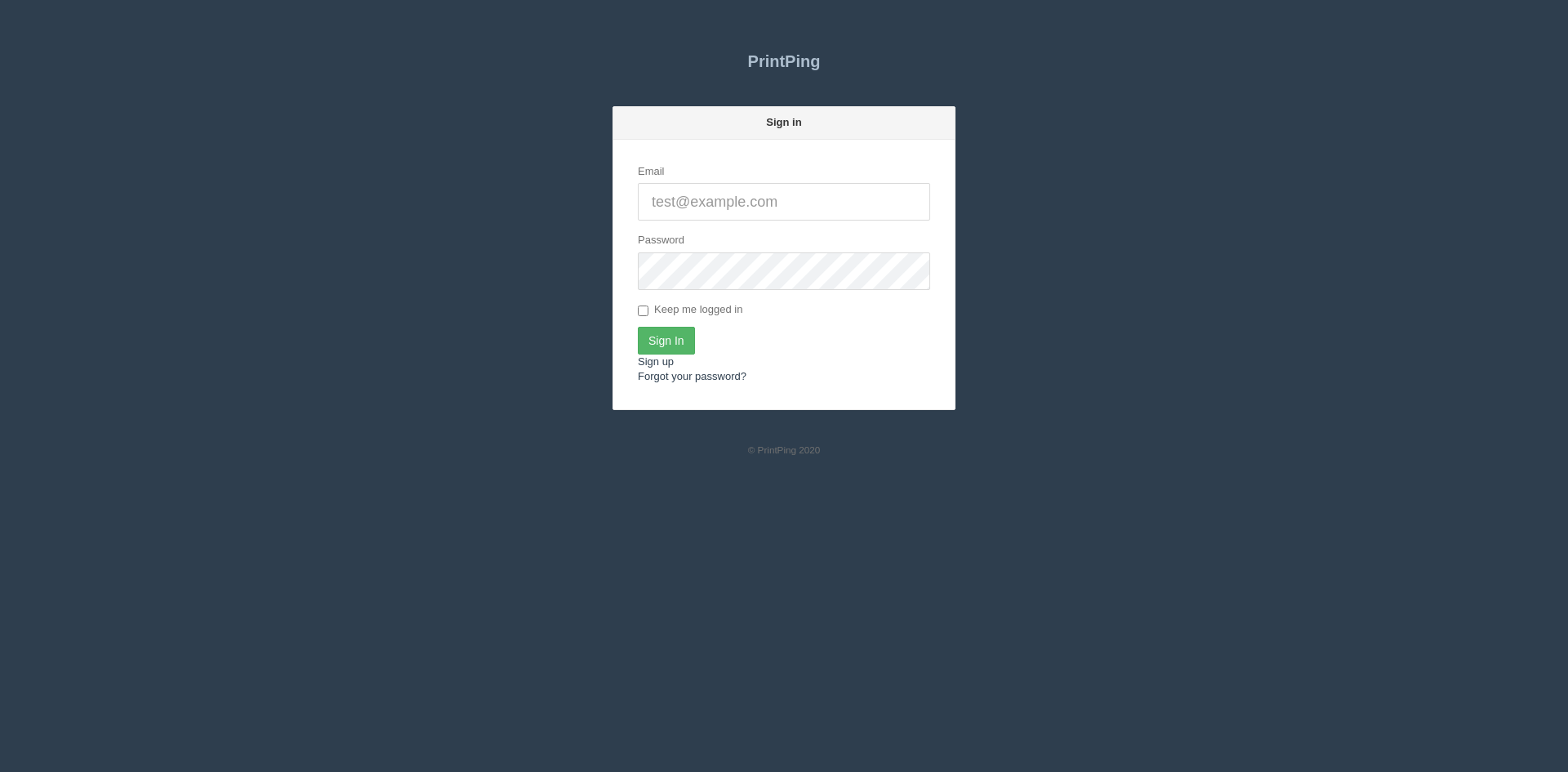
type input "[PERSON_NAME][EMAIL_ADDRESS][DOMAIN_NAME]"
click at [668, 341] on input "Sign In" at bounding box center [666, 341] width 57 height 27
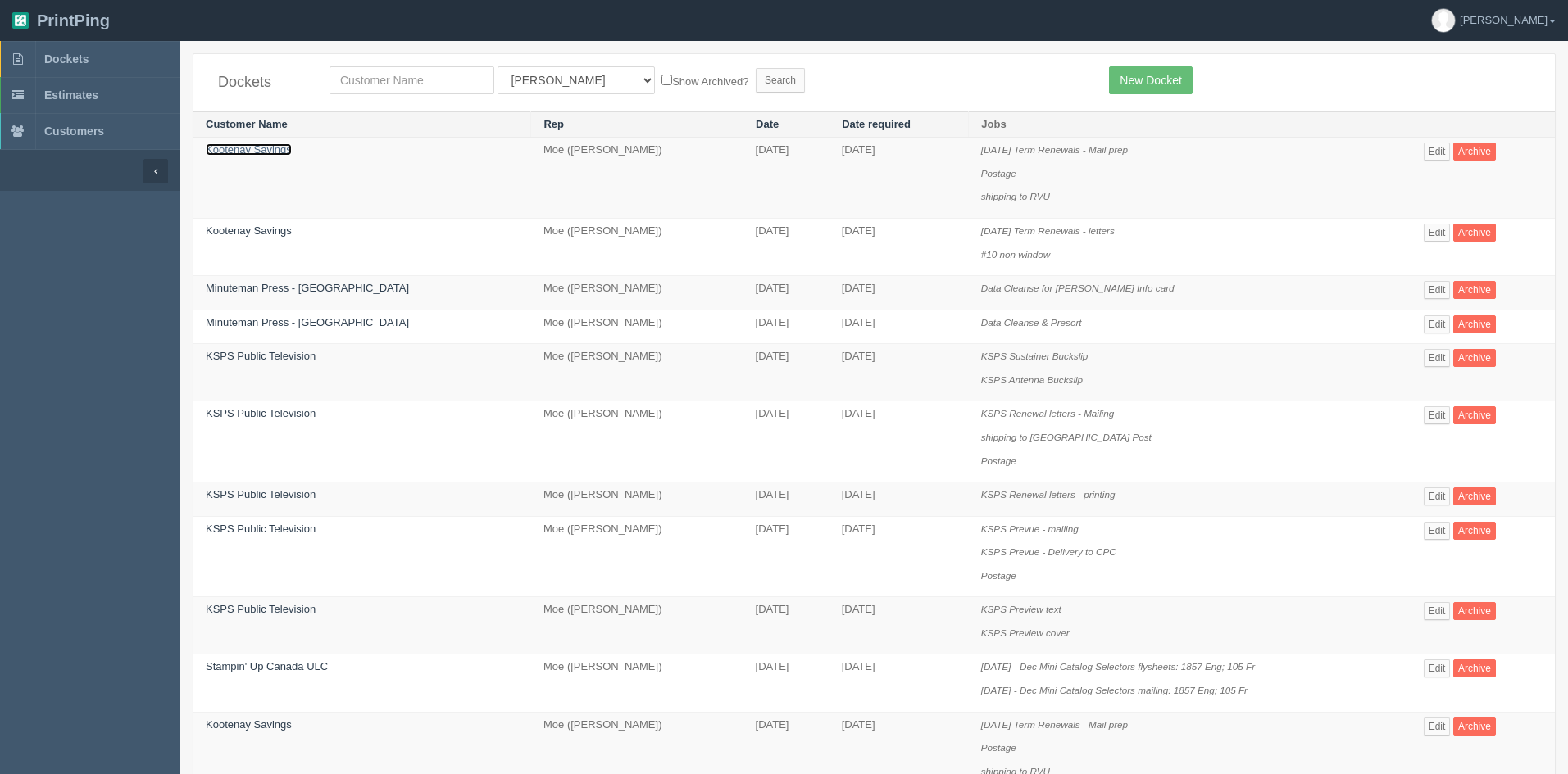
click at [251, 152] on link "Kootenay Savings" at bounding box center [248, 149] width 86 height 13
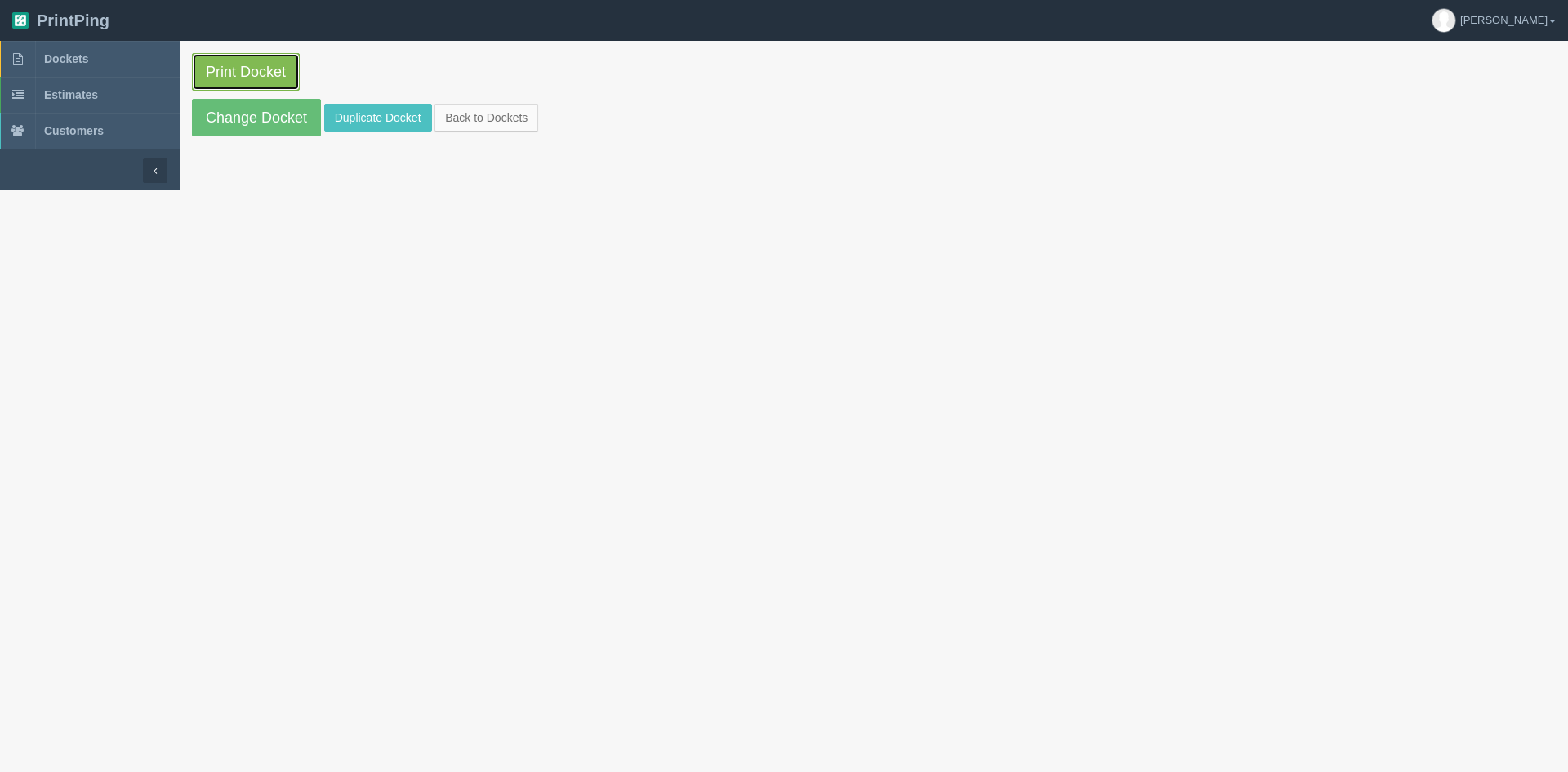
click at [241, 72] on link "Print Docket" at bounding box center [246, 72] width 108 height 37
